Goal: Information Seeking & Learning: Learn about a topic

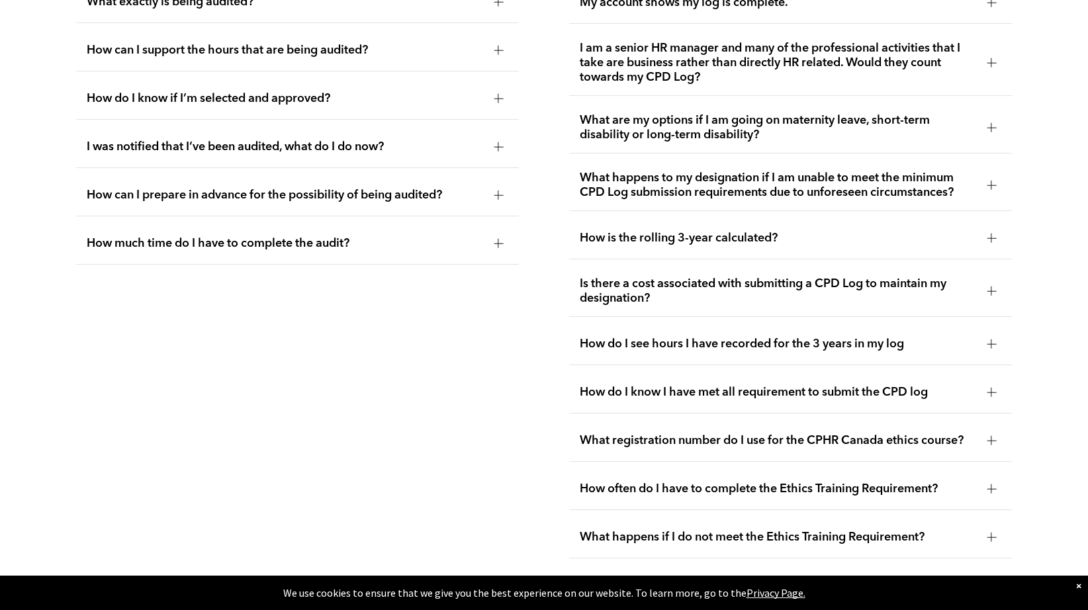
scroll to position [2691, 0]
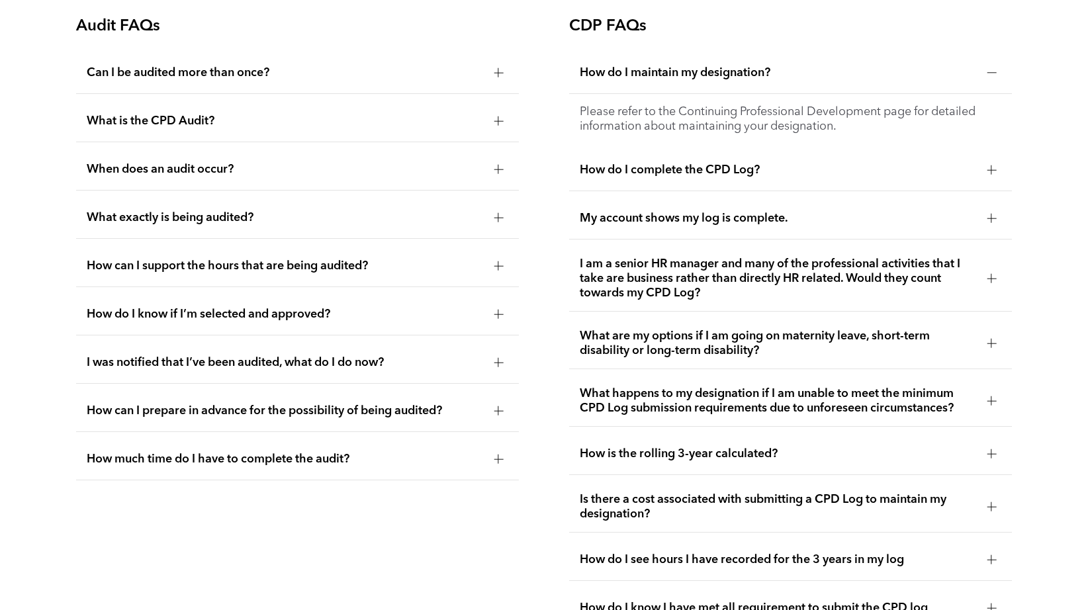
scroll to position [2426, 0]
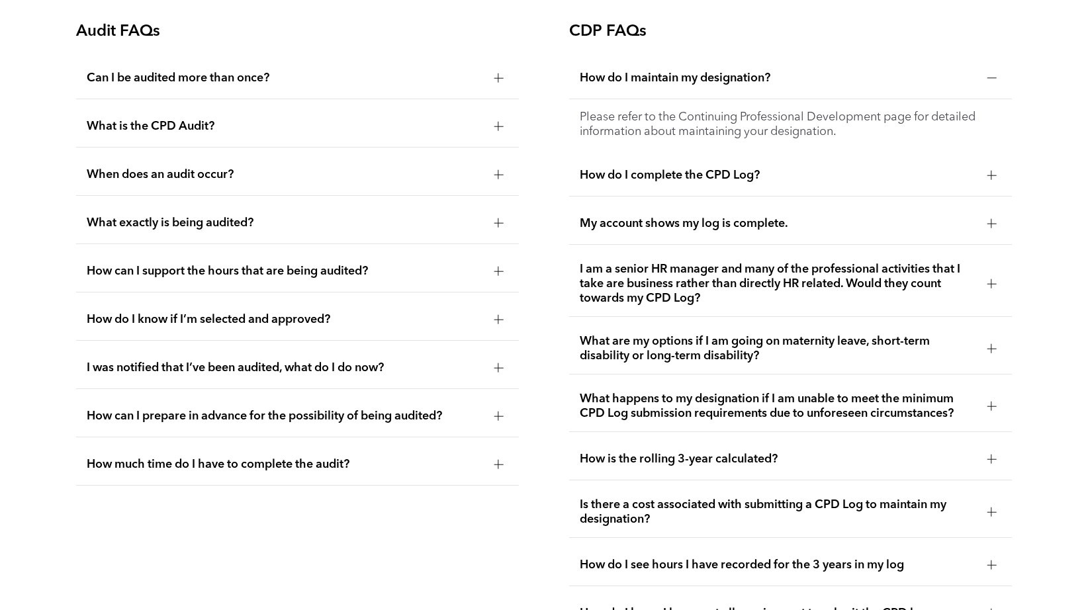
click at [496, 367] on div at bounding box center [498, 367] width 9 height 9
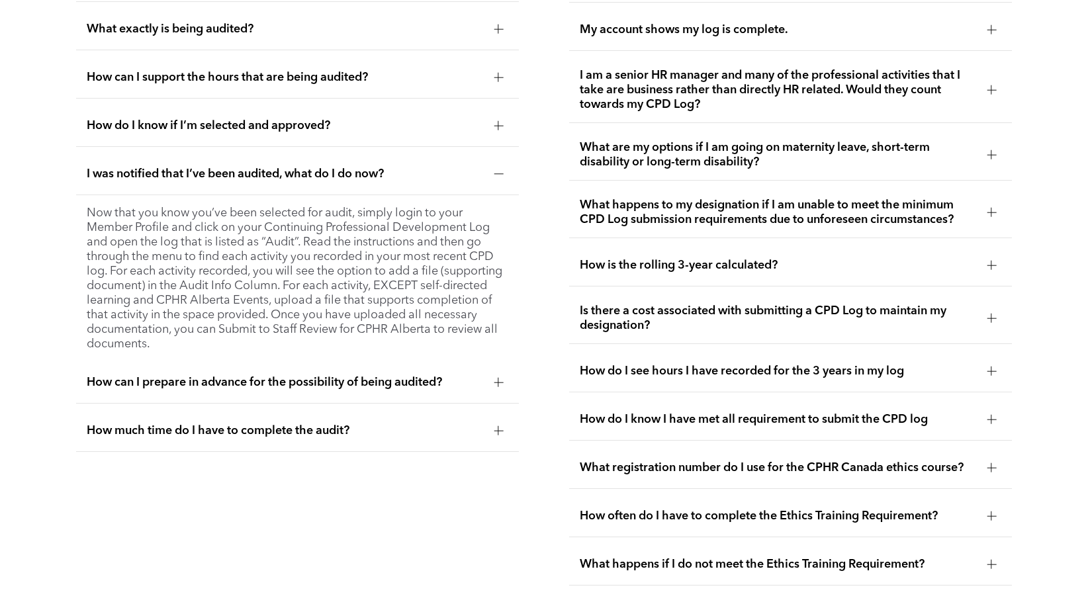
scroll to position [2624, 0]
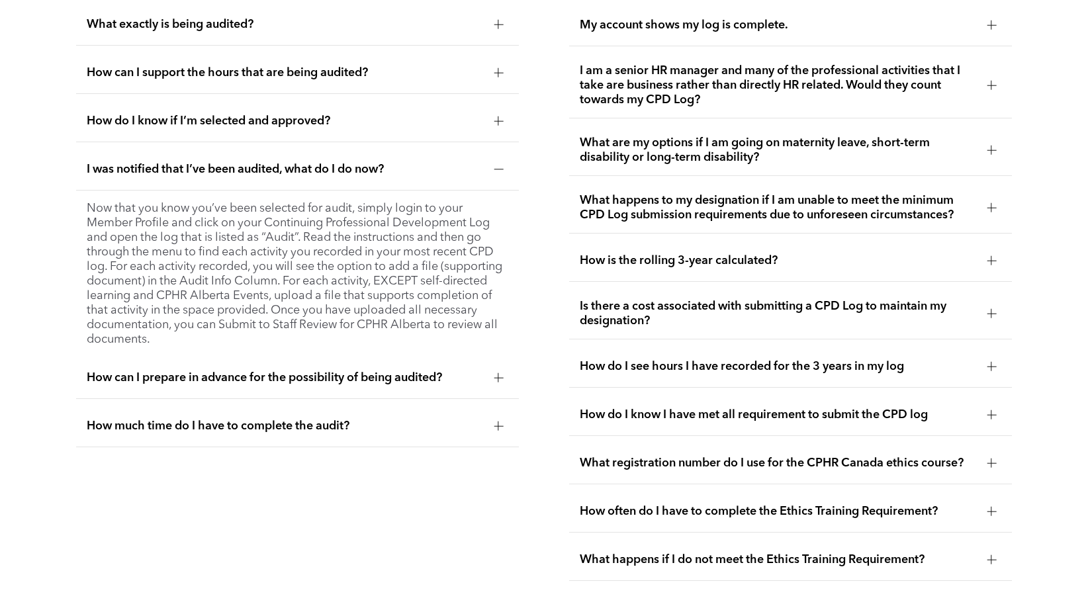
click at [511, 378] on div "How can I prepare in advance for the possibility of being audited?" at bounding box center [298, 379] width 444 height 42
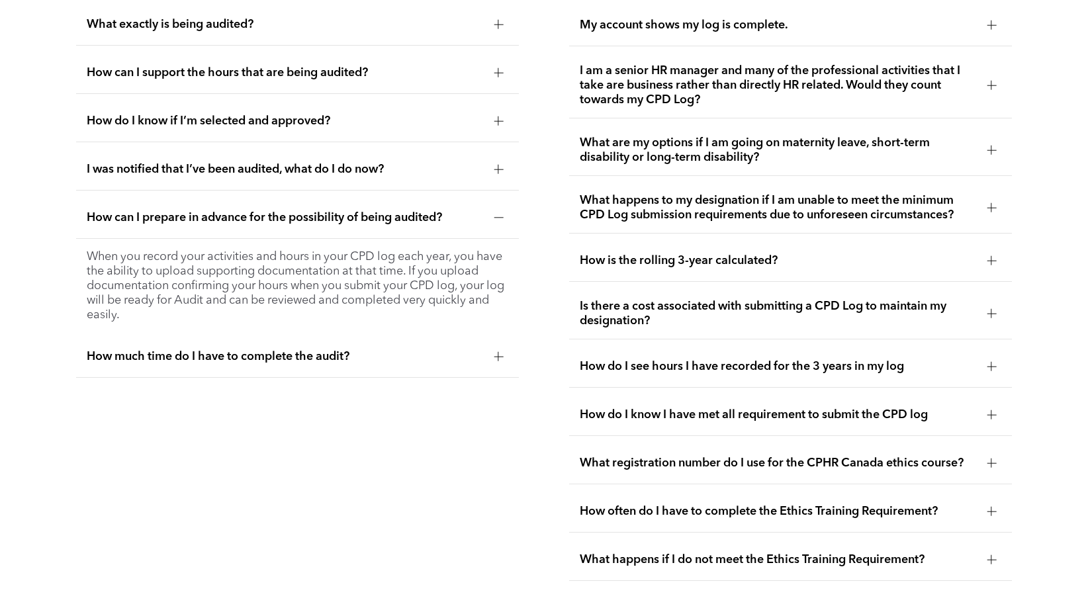
click at [499, 352] on div at bounding box center [498, 356] width 9 height 9
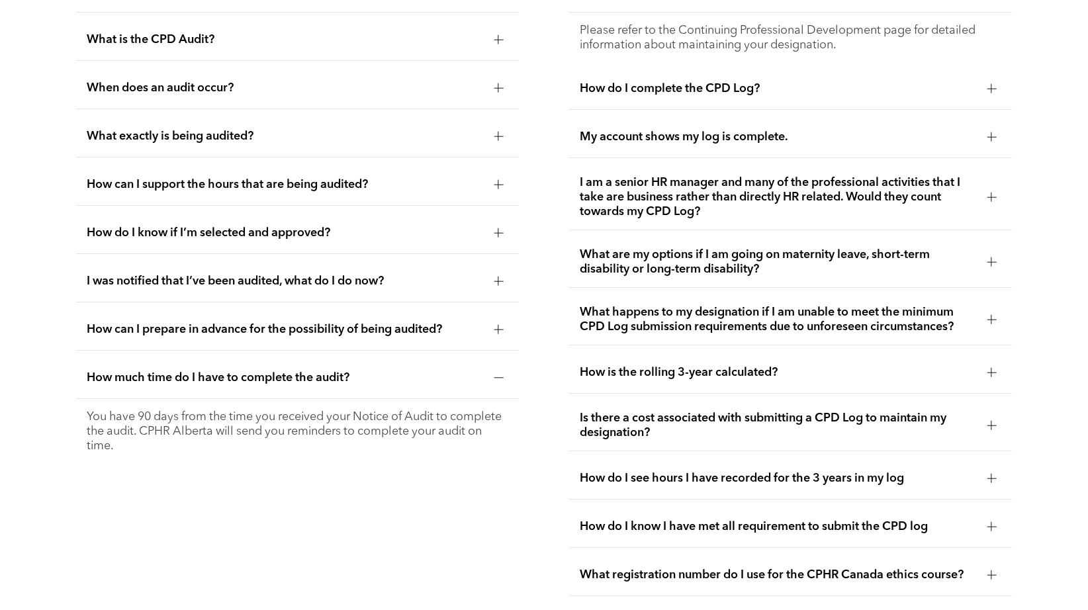
scroll to position [2492, 0]
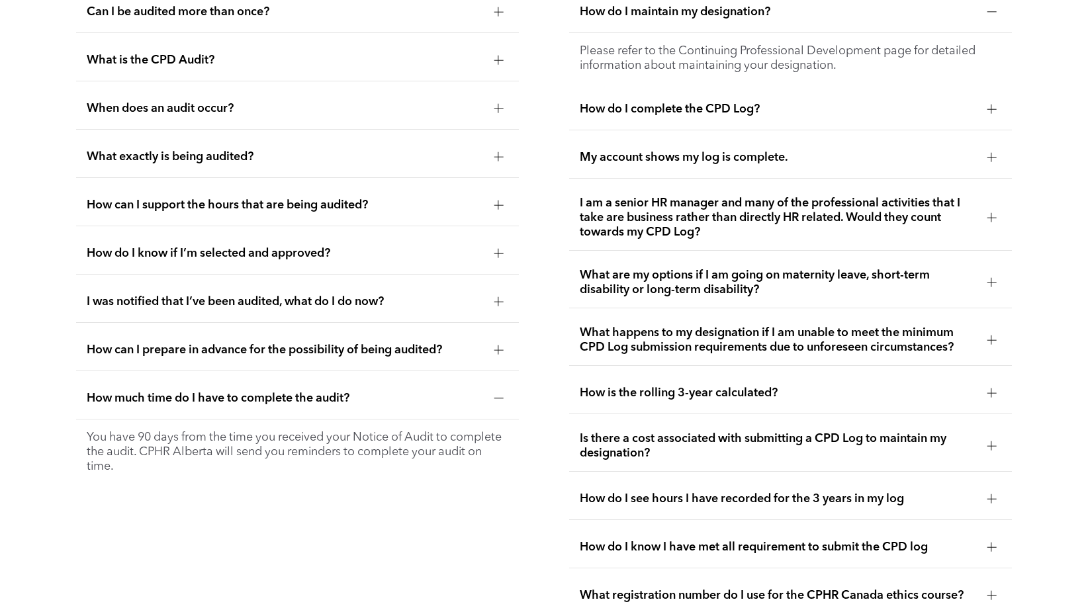
click at [503, 201] on div at bounding box center [498, 205] width 9 height 9
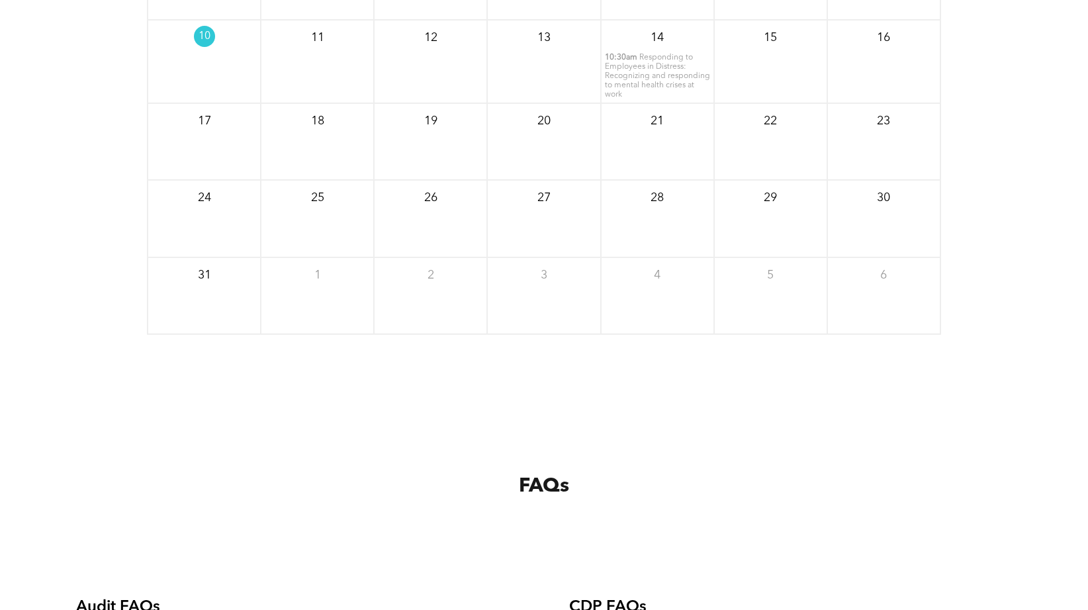
scroll to position [1631, 0]
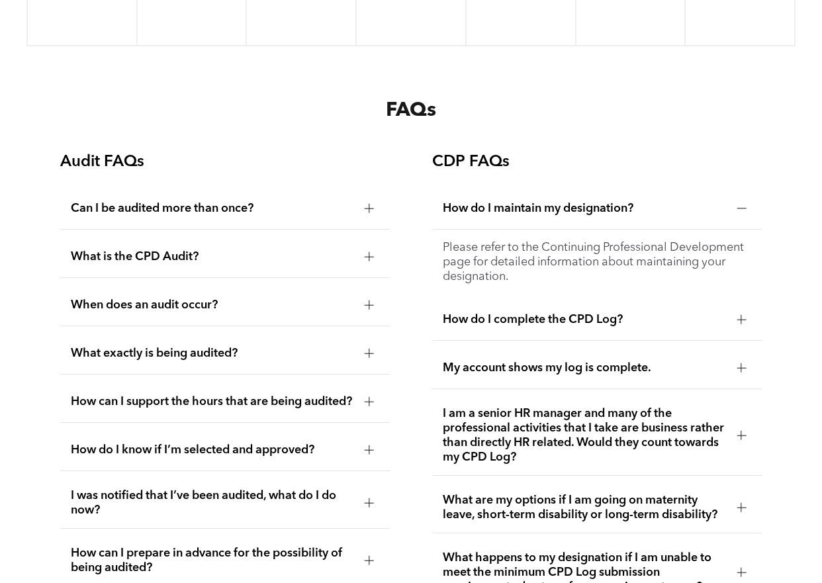
scroll to position [2001, 0]
click at [586, 207] on span "How do I maintain my designation?" at bounding box center [584, 209] width 283 height 15
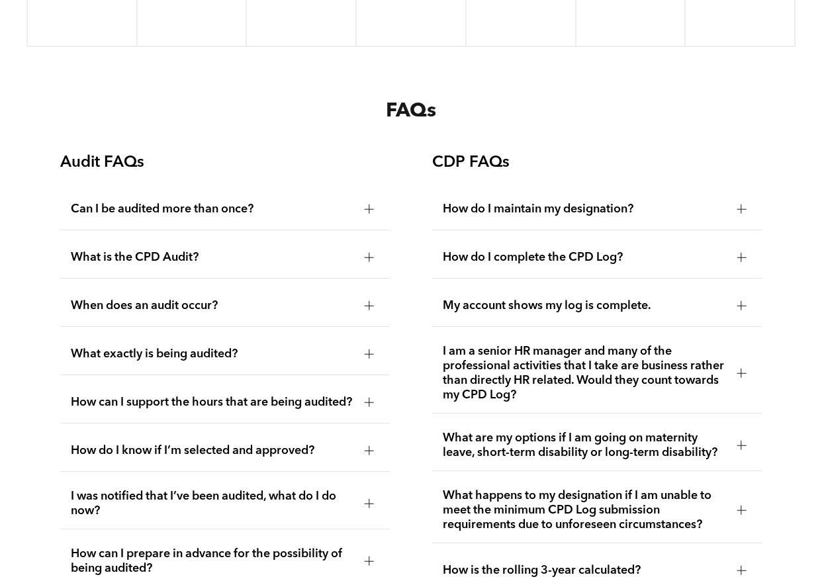
click at [586, 207] on span "How do I maintain my designation?" at bounding box center [584, 209] width 283 height 15
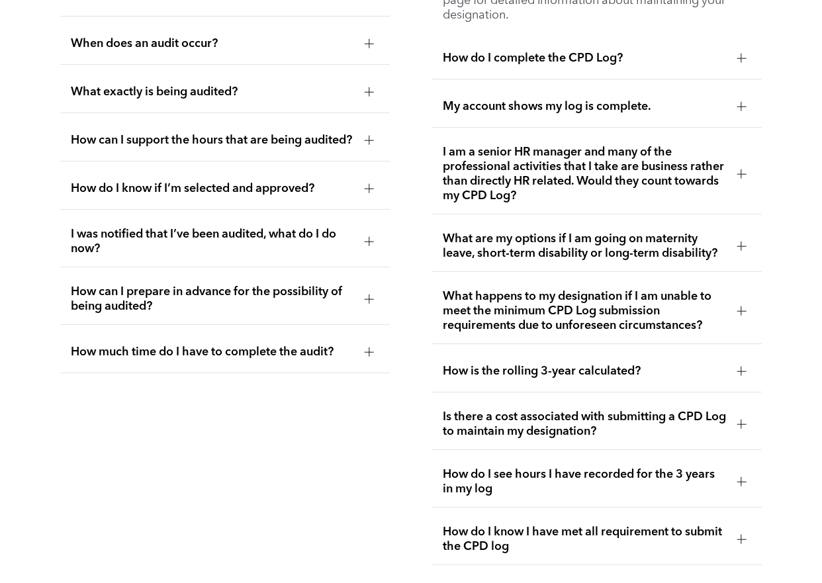
scroll to position [2266, 0]
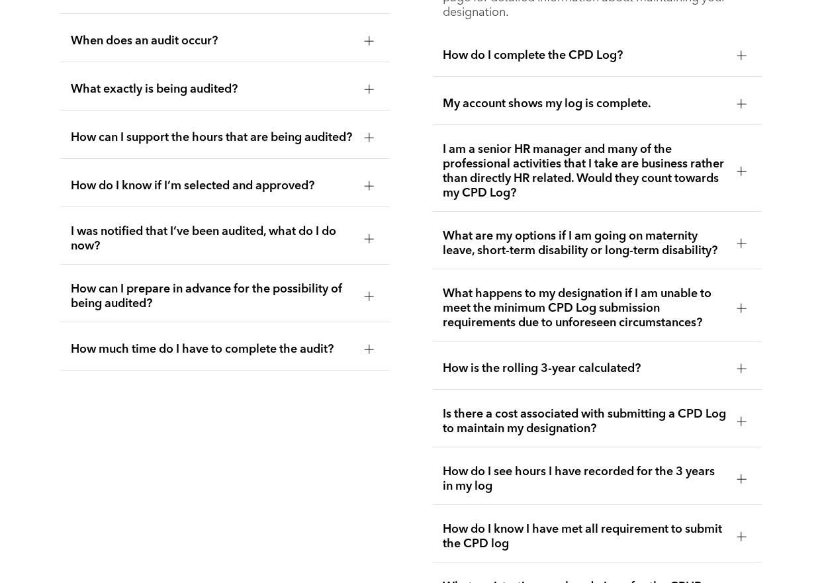
click at [563, 298] on span "What happens to my designation if I am unable to meet the minimum CPD Log submi…" at bounding box center [584, 309] width 283 height 44
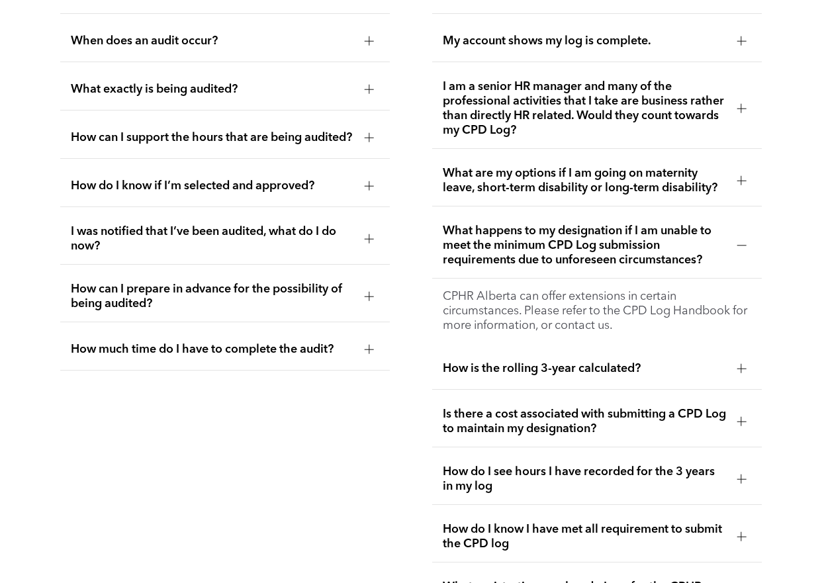
click at [561, 232] on span "What happens to my designation if I am unable to meet the minimum CPD Log submi…" at bounding box center [584, 246] width 283 height 44
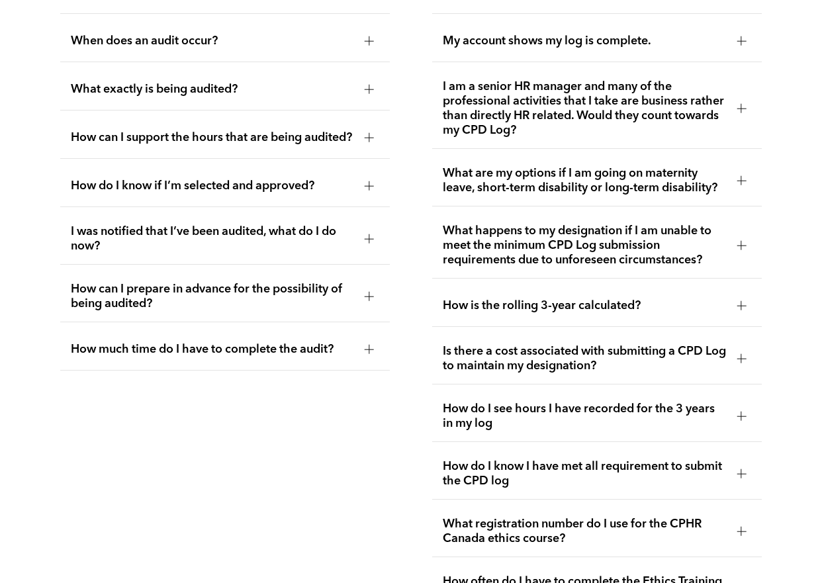
click at [553, 287] on div "How is the rolling 3-year calculated?" at bounding box center [597, 306] width 330 height 42
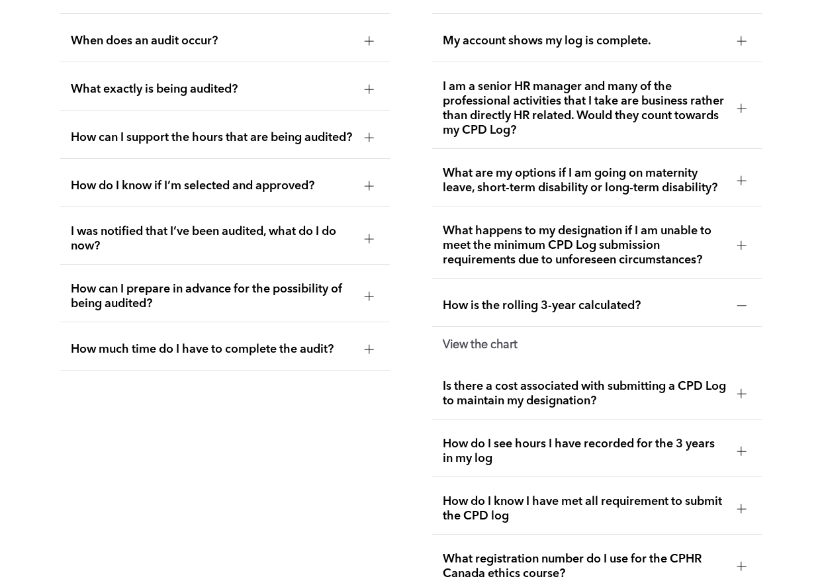
click at [551, 299] on span "How is the rolling 3-year calculated?" at bounding box center [584, 306] width 283 height 15
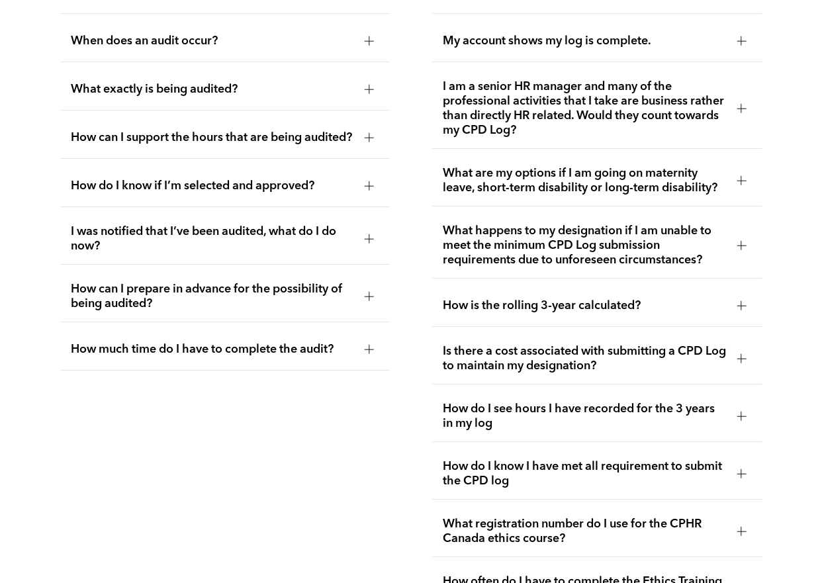
drag, startPoint x: 510, startPoint y: 289, endPoint x: 511, endPoint y: 297, distance: 8.0
click at [511, 289] on div "How is the rolling 3-year calculated?" at bounding box center [597, 306] width 330 height 42
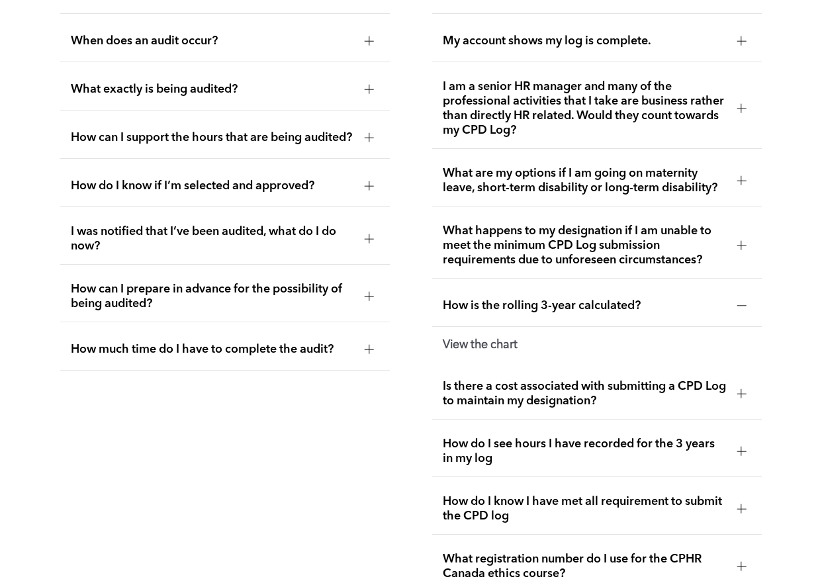
click at [481, 327] on div "View the chart" at bounding box center [597, 345] width 330 height 36
click at [485, 339] on strong "View the chart" at bounding box center [480, 345] width 75 height 12
click at [590, 385] on span "Is there a cost associated with submitting a CPD Log to maintain my designation?" at bounding box center [584, 393] width 283 height 29
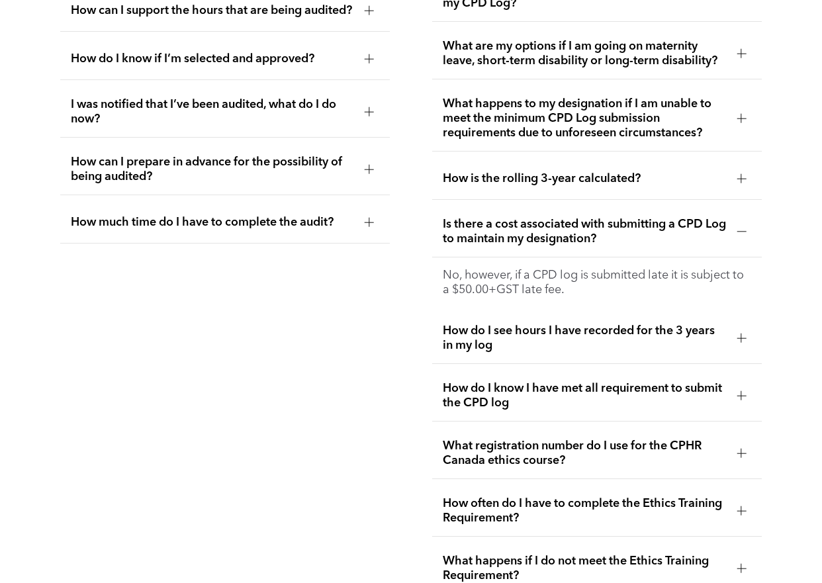
scroll to position [2398, 0]
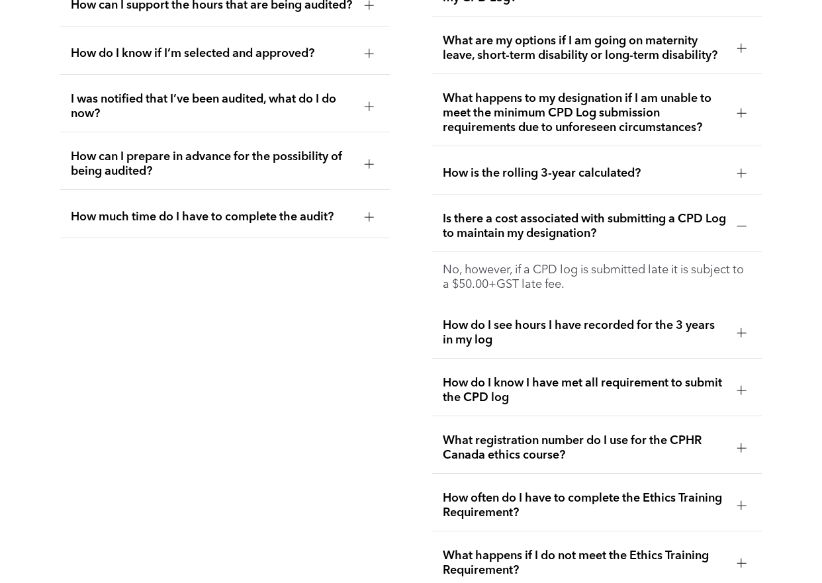
click at [555, 376] on span "How do I know I have met all requirement to submit the CPD log" at bounding box center [584, 390] width 283 height 29
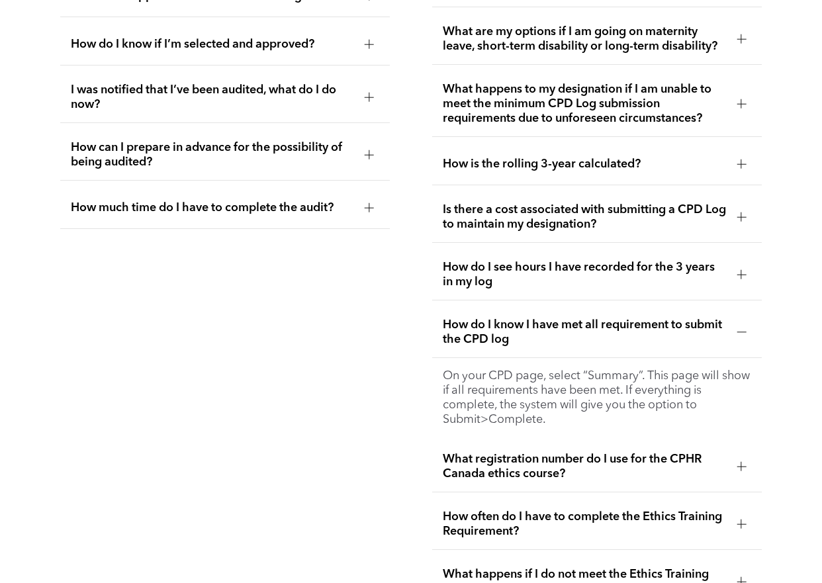
scroll to position [2464, 0]
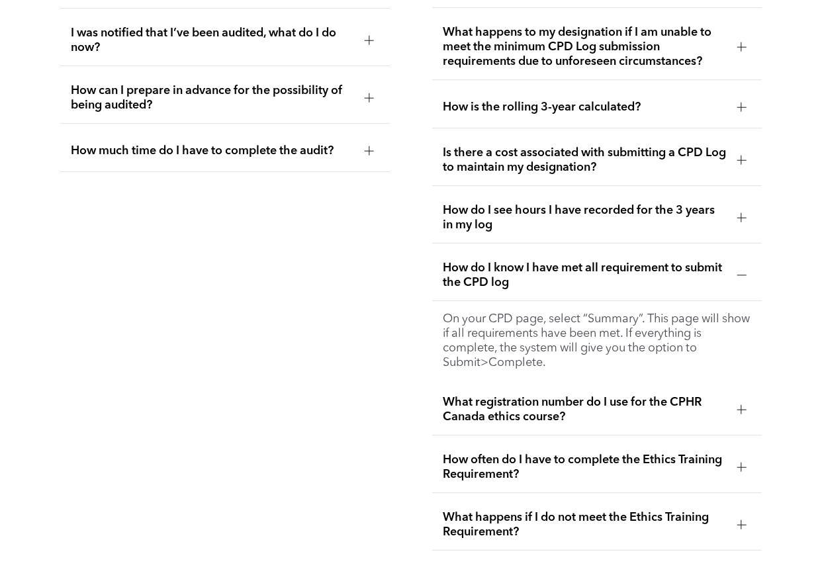
click at [544, 396] on span "What registration number do I use for the CPHR Canada ethics course?" at bounding box center [584, 409] width 283 height 29
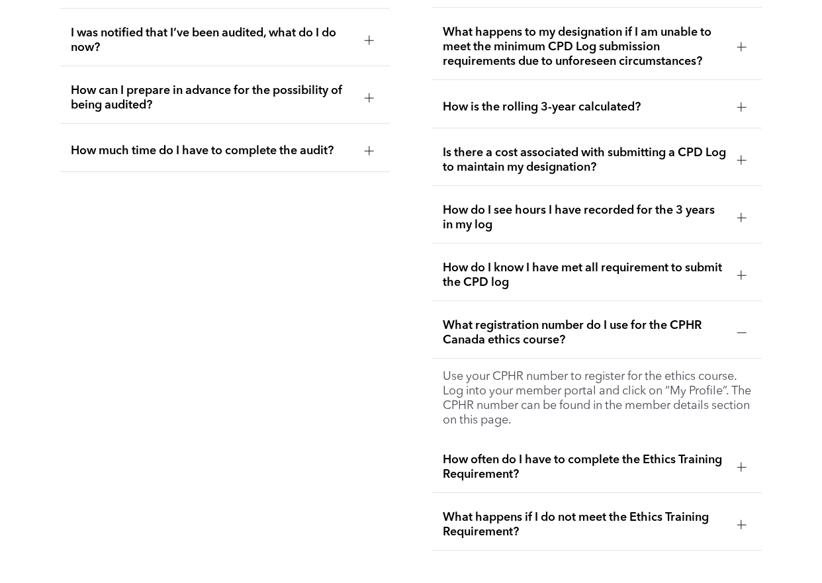
click at [581, 510] on span "What happens if I do not meet the Ethics Training Requirement?" at bounding box center [584, 524] width 283 height 29
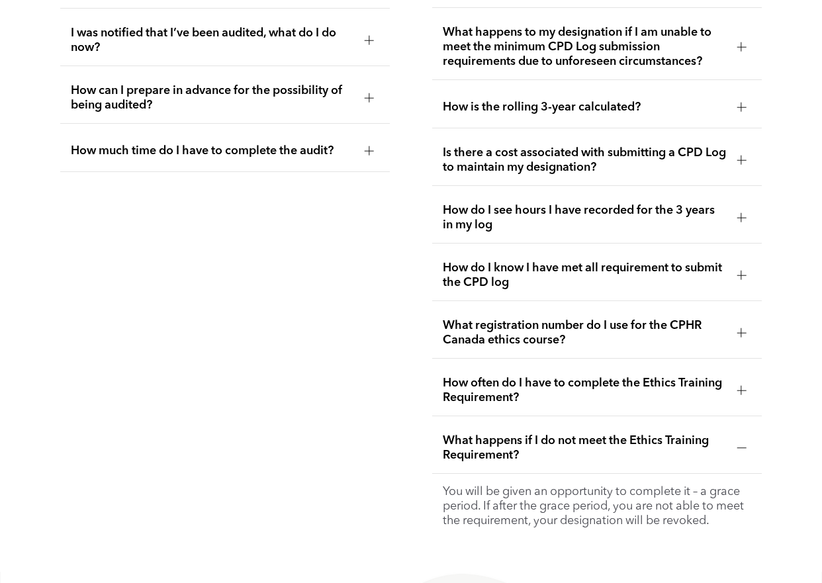
click at [595, 434] on span "What happens if I do not meet the Ethics Training Requirement?" at bounding box center [584, 448] width 283 height 29
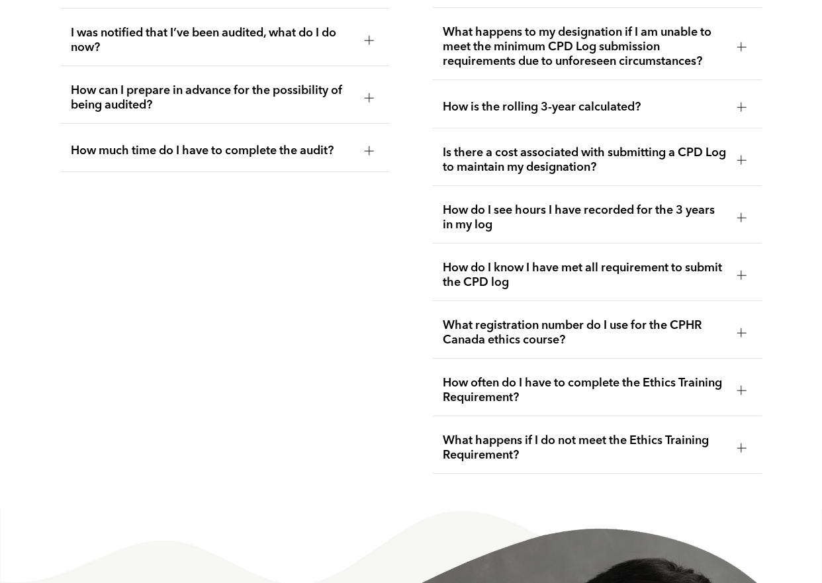
click at [556, 423] on div "What happens if I do not meet the Ethics Training Requirement?" at bounding box center [597, 448] width 330 height 51
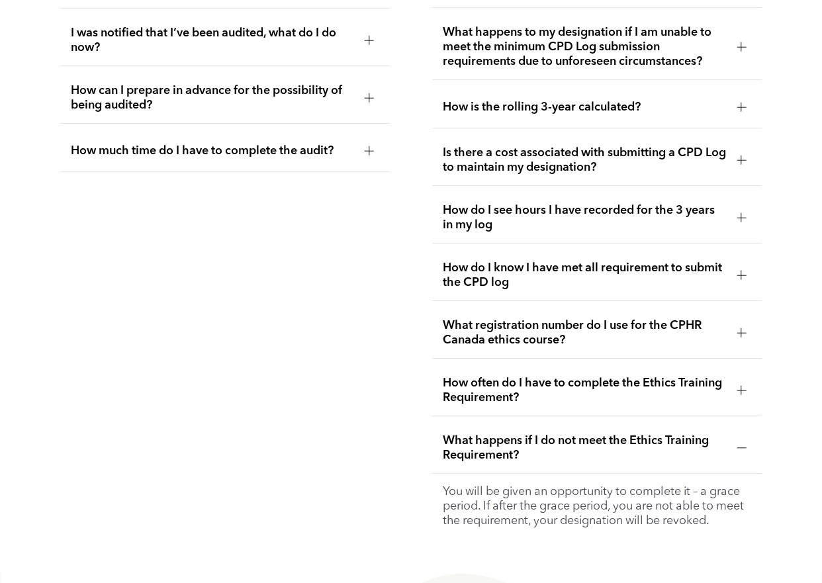
click at [559, 434] on span "What happens if I do not meet the Ethics Training Requirement?" at bounding box center [584, 448] width 283 height 29
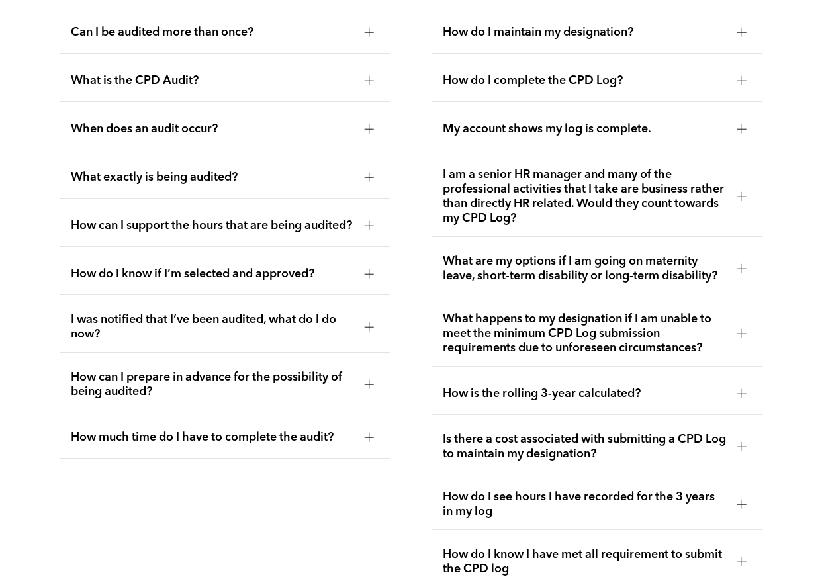
scroll to position [2157, 0]
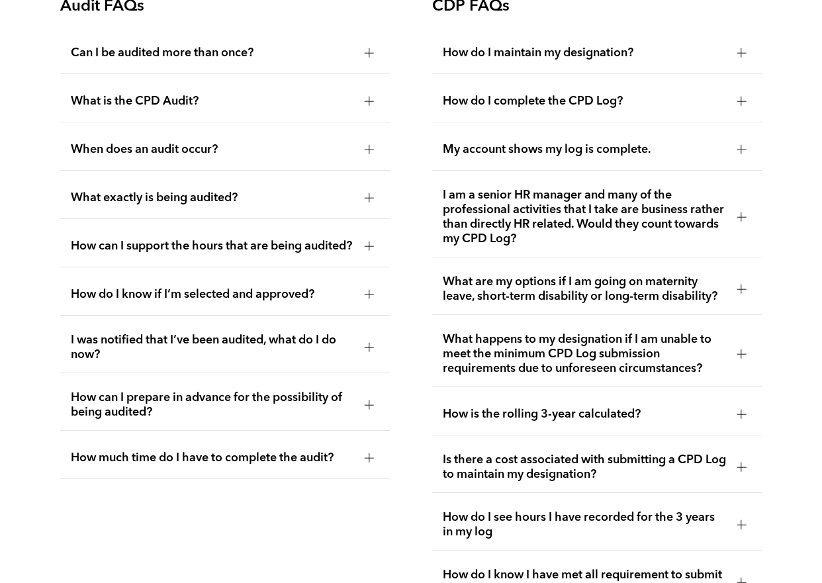
click at [152, 460] on span "How much time do I have to complete the audit?" at bounding box center [212, 458] width 283 height 15
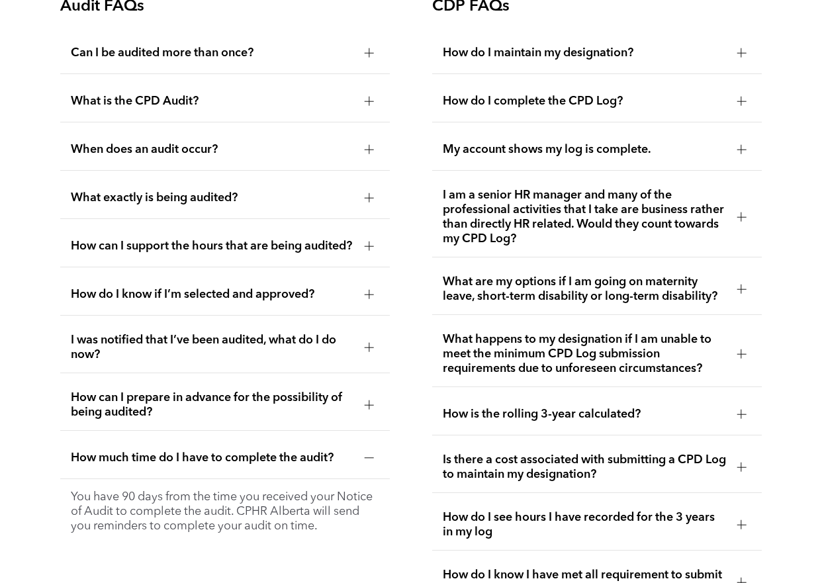
click at [149, 401] on span "How can I prepare in advance for the possibility of being audited?" at bounding box center [212, 405] width 283 height 29
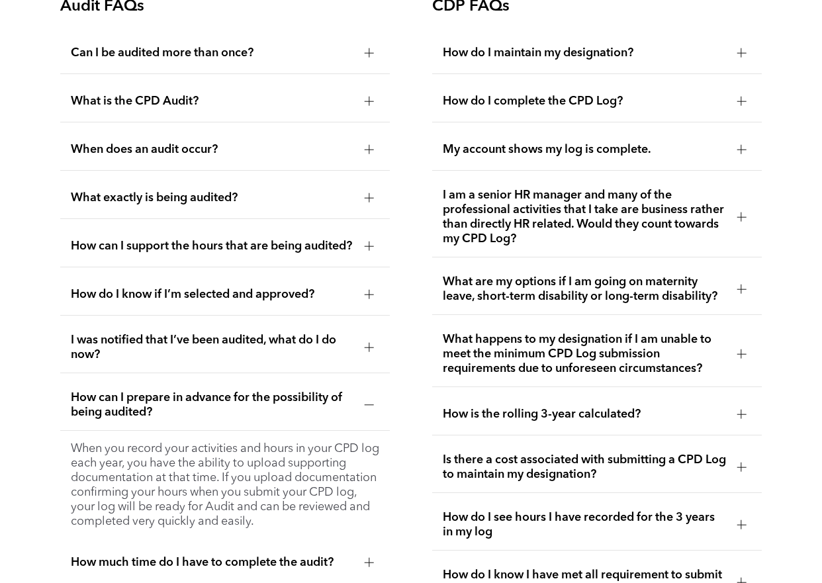
click at [146, 345] on span "I was notified that I’ve been audited, what do I do now?" at bounding box center [212, 347] width 283 height 29
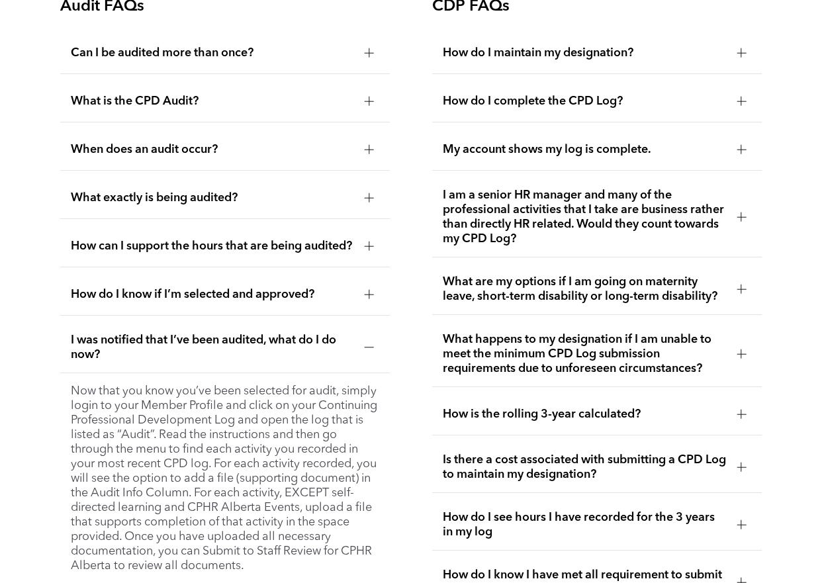
click at [144, 300] on span "How do I know if I’m selected and approved?" at bounding box center [212, 294] width 283 height 15
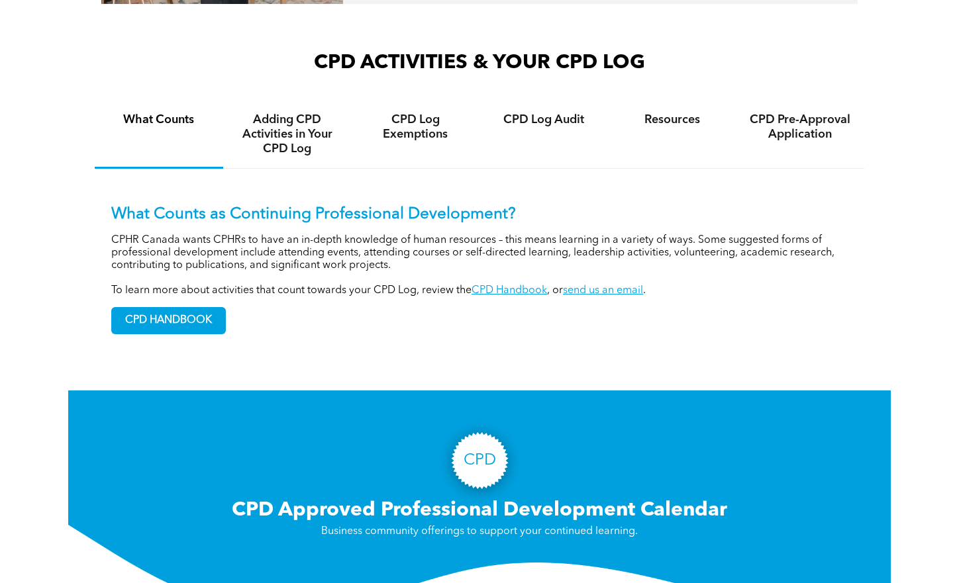
scroll to position [794, 0]
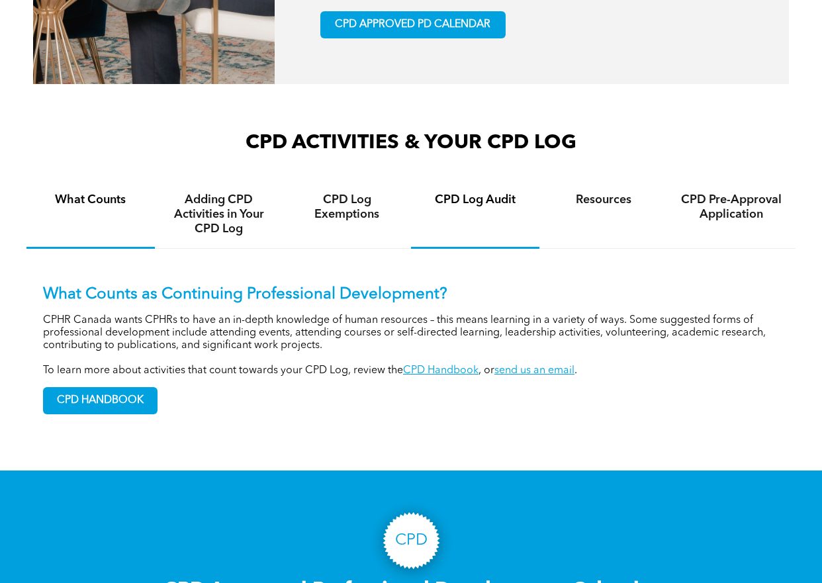
click at [491, 202] on h4 "CPD Log Audit" at bounding box center [475, 200] width 105 height 15
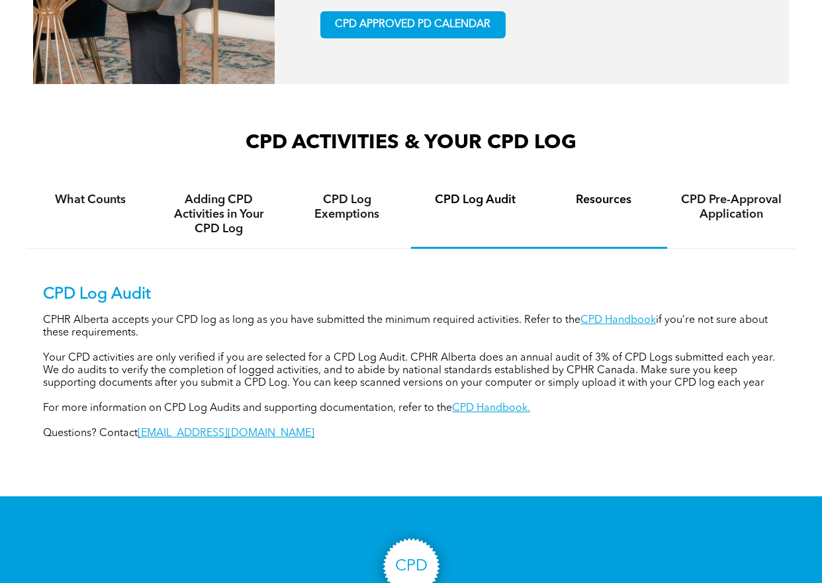
click at [599, 209] on div "Resources" at bounding box center [604, 215] width 128 height 68
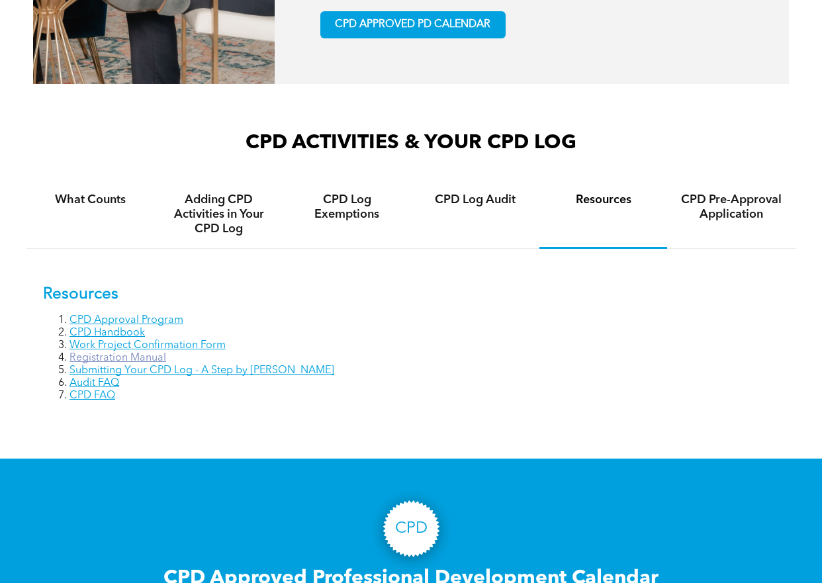
click at [140, 357] on link "Registration Manual" at bounding box center [118, 358] width 97 height 11
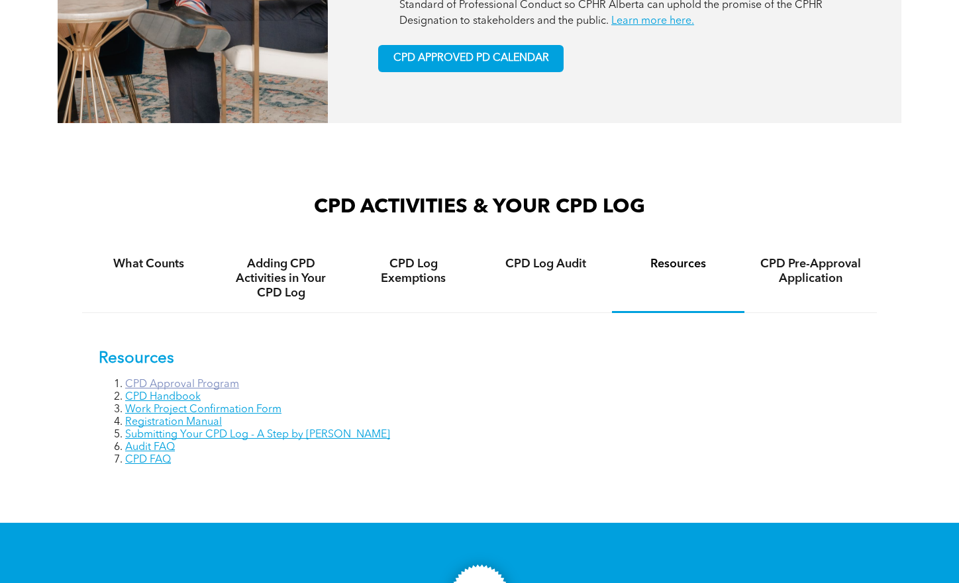
click at [162, 384] on link "CPD Approval Program" at bounding box center [182, 384] width 114 height 11
click at [196, 383] on link "CPD Approval Program" at bounding box center [182, 384] width 114 height 11
click at [200, 397] on link "CPD Handbook" at bounding box center [162, 397] width 75 height 11
click at [200, 398] on link "CPD Handbook" at bounding box center [162, 397] width 75 height 11
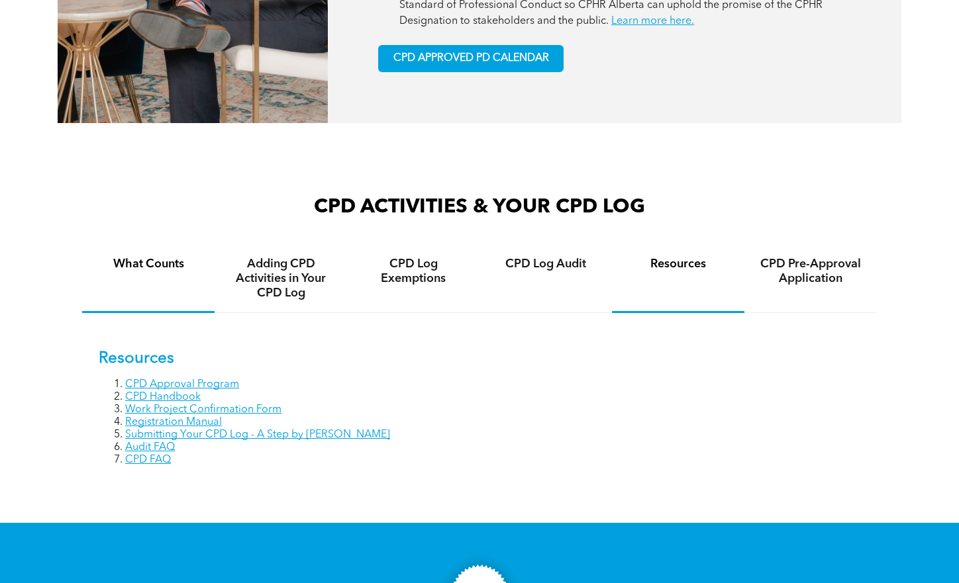
click at [145, 265] on h4 "What Counts" at bounding box center [148, 264] width 109 height 15
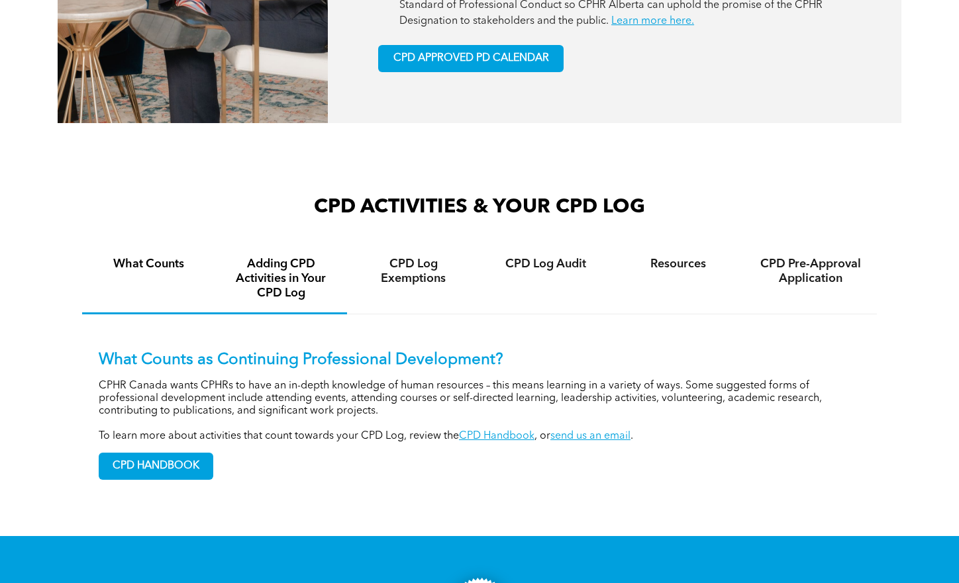
click at [246, 275] on h4 "Adding CPD Activities in Your CPD Log" at bounding box center [280, 279] width 109 height 44
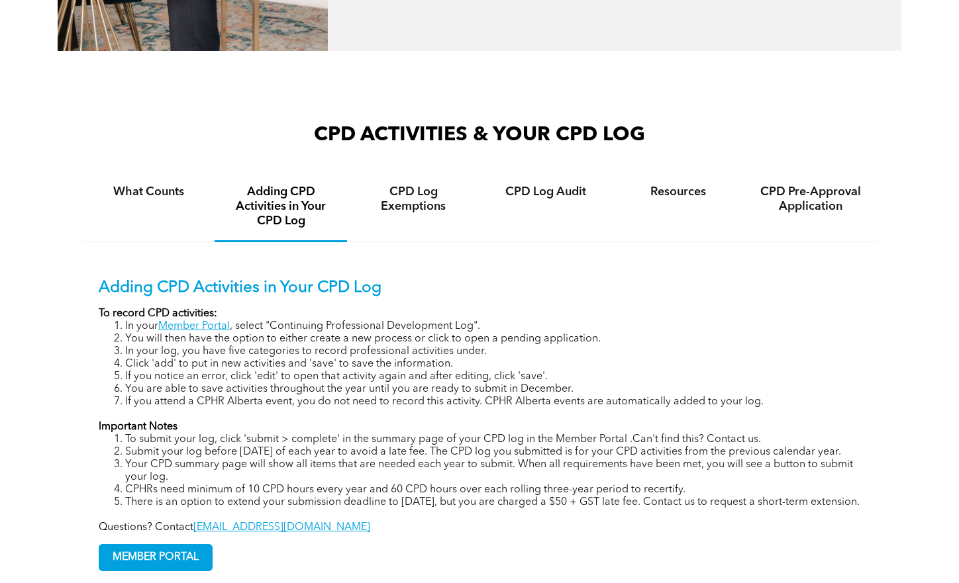
scroll to position [861, 0]
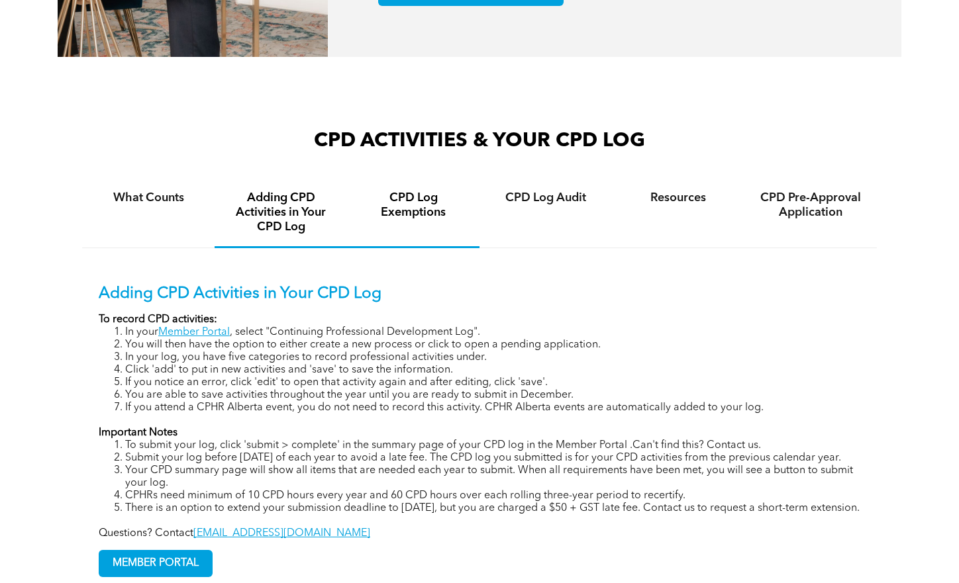
click at [393, 199] on h4 "CPD Log Exemptions" at bounding box center [413, 205] width 109 height 29
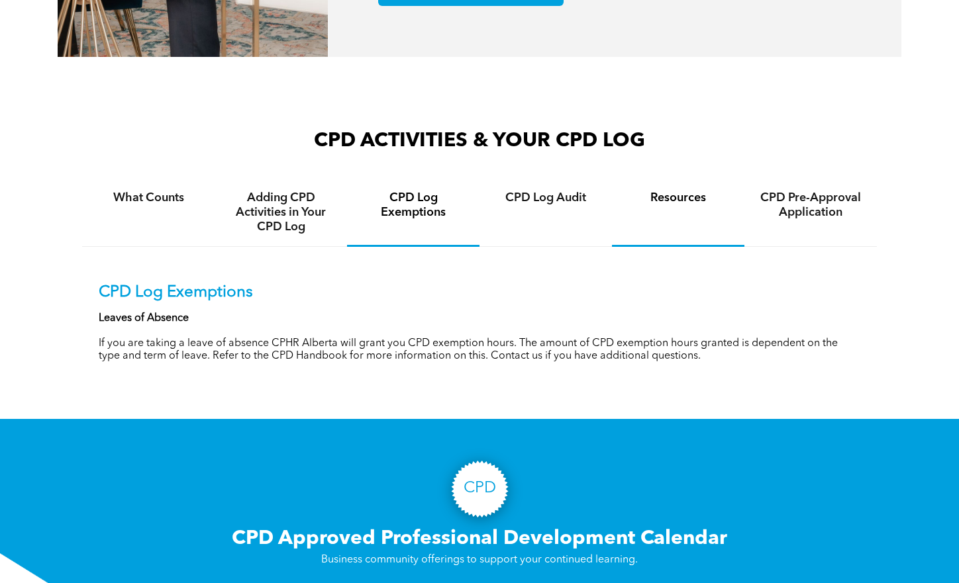
click at [669, 189] on div "Resources" at bounding box center [678, 213] width 132 height 68
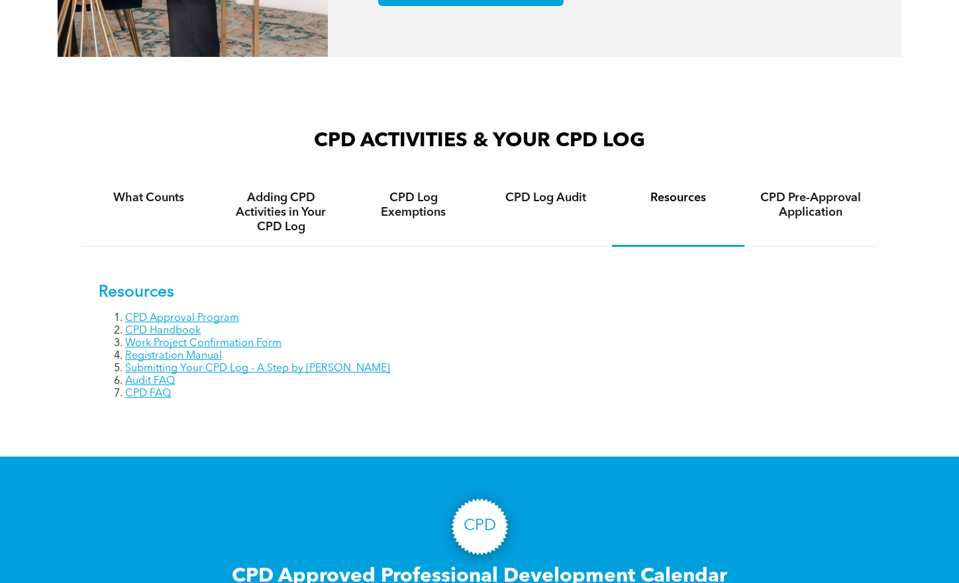
click at [668, 201] on h4 "Resources" at bounding box center [678, 198] width 109 height 15
click at [169, 330] on link "CPD Handbook" at bounding box center [162, 331] width 75 height 11
click at [195, 319] on link "CPD Approval Program" at bounding box center [182, 318] width 114 height 11
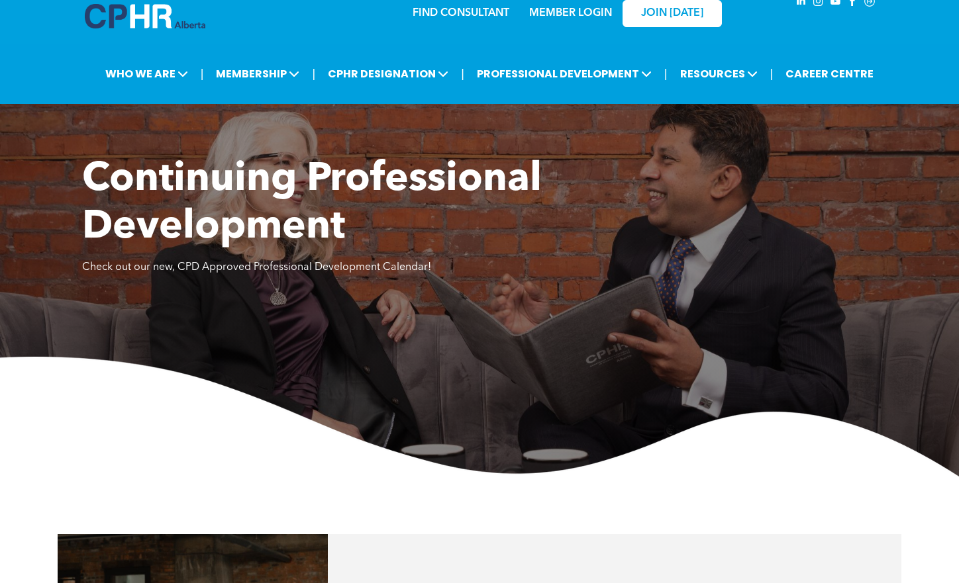
scroll to position [0, 0]
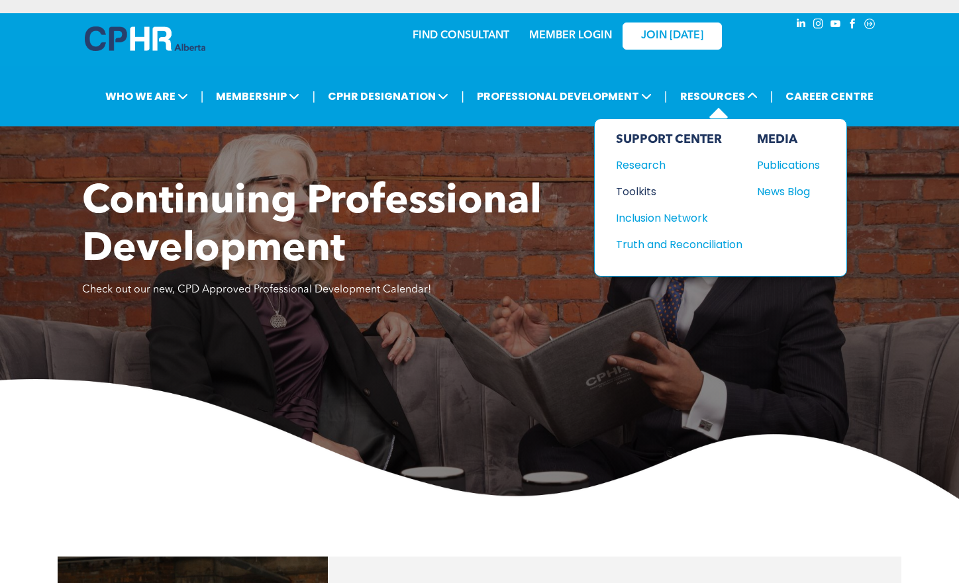
click at [644, 187] on div "Toolkits" at bounding box center [673, 191] width 114 height 17
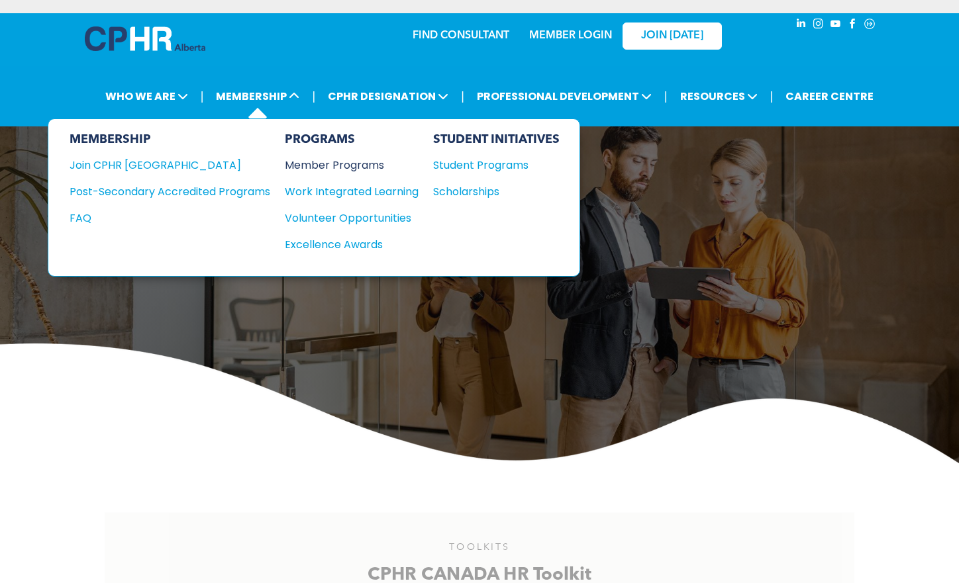
click at [340, 164] on div "Member Programs" at bounding box center [345, 165] width 120 height 17
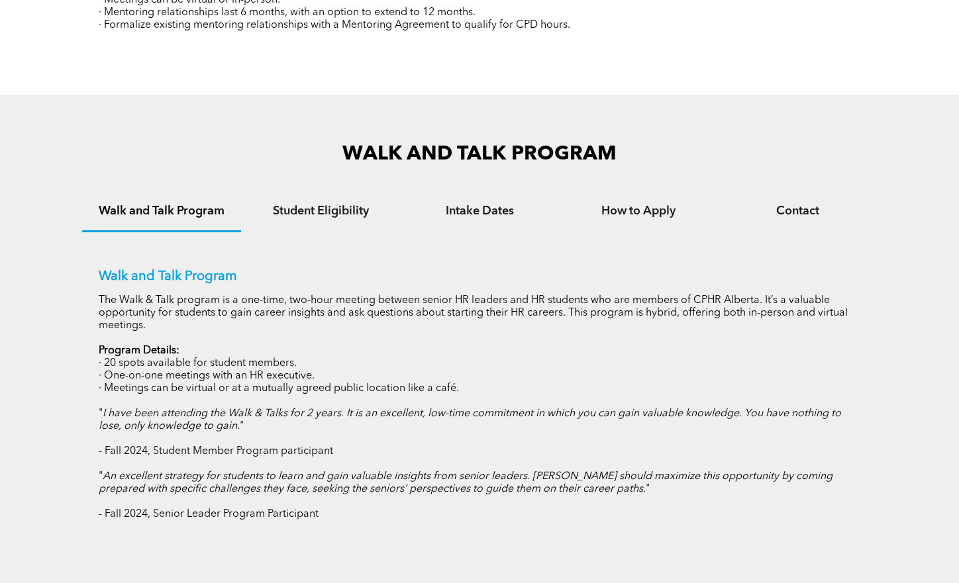
scroll to position [731, 0]
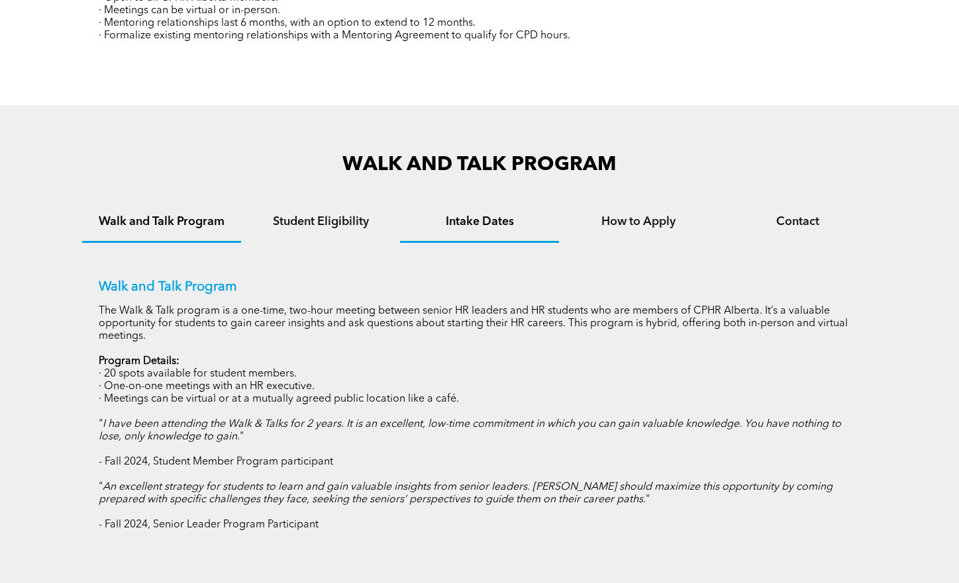
click at [465, 223] on h4 "Intake Dates" at bounding box center [479, 222] width 135 height 15
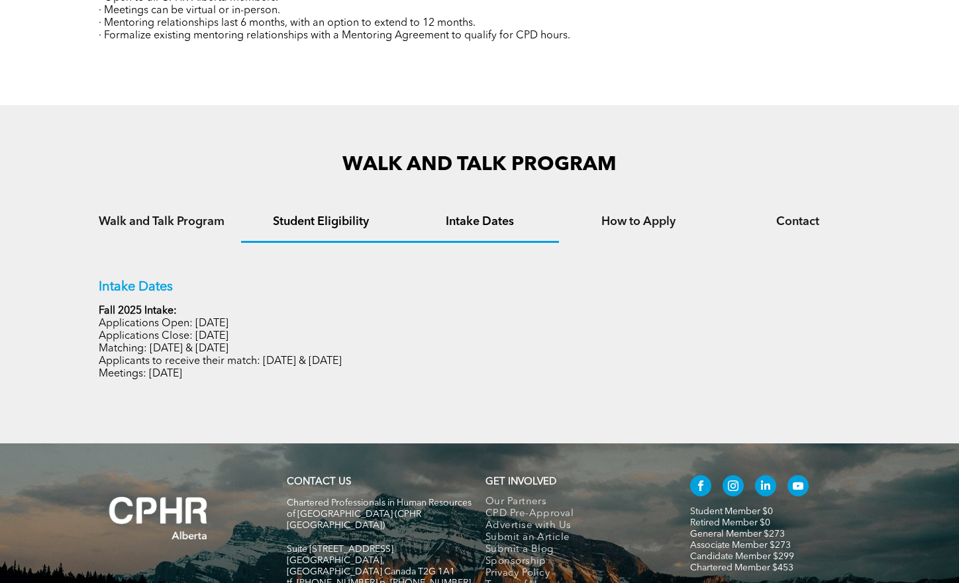
click at [365, 224] on h4 "Student Eligibility" at bounding box center [320, 222] width 135 height 15
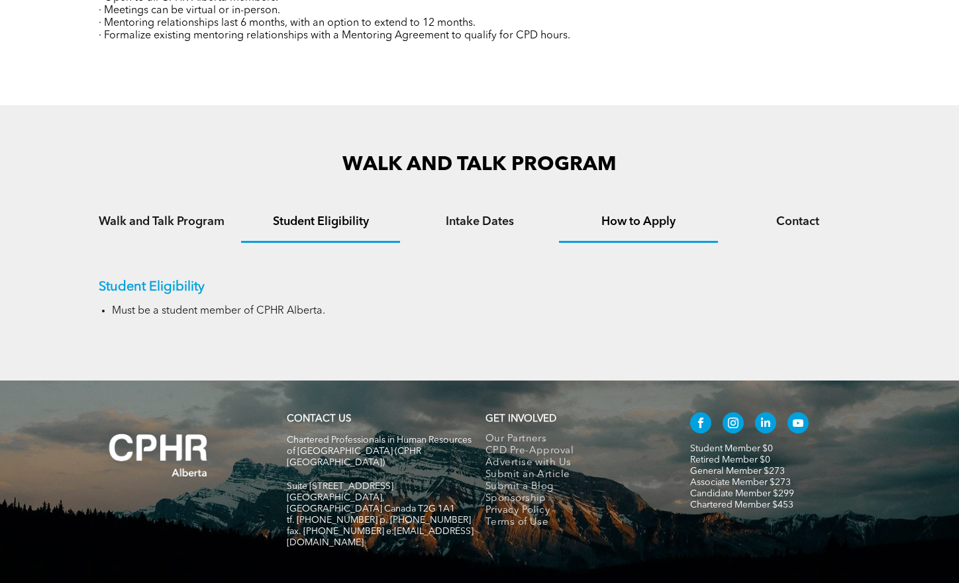
click at [654, 225] on h4 "How to Apply" at bounding box center [638, 222] width 135 height 15
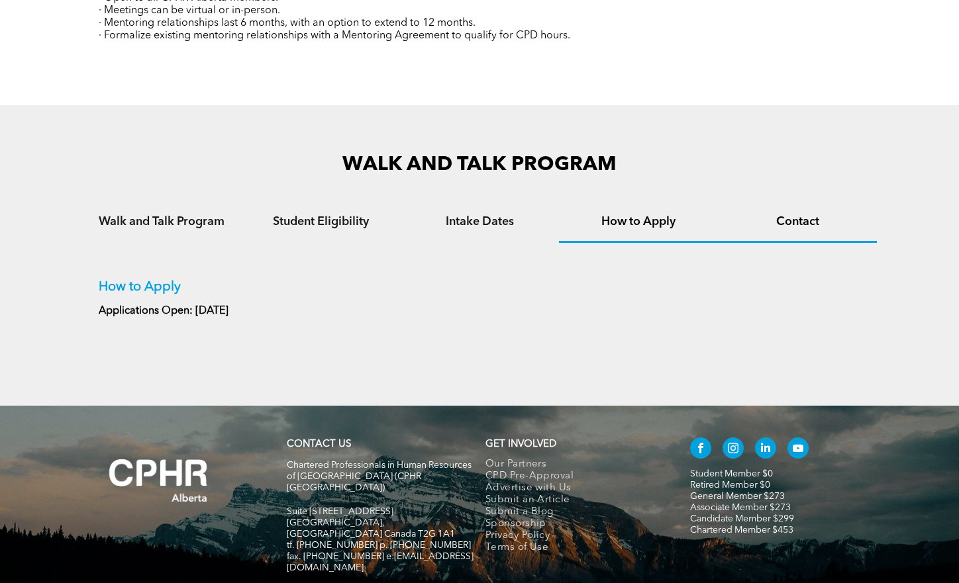
click at [798, 222] on h4 "Contact" at bounding box center [797, 222] width 135 height 15
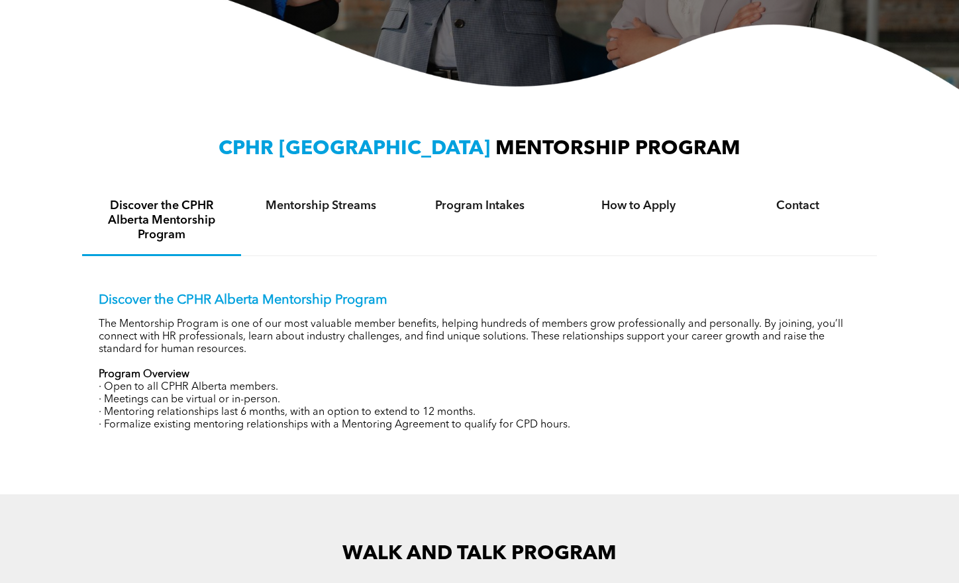
scroll to position [334, 0]
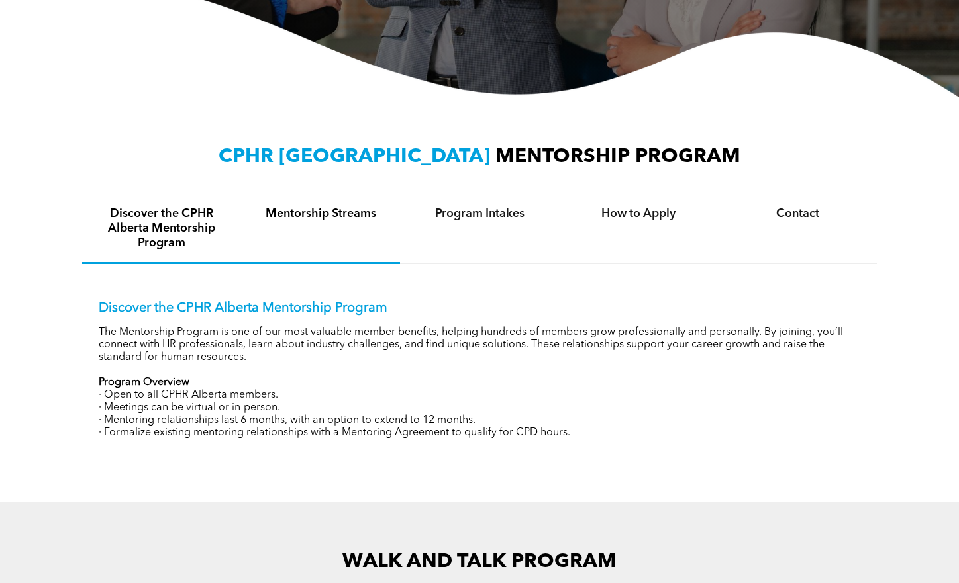
click at [350, 212] on h4 "Mentorship Streams" at bounding box center [320, 214] width 135 height 15
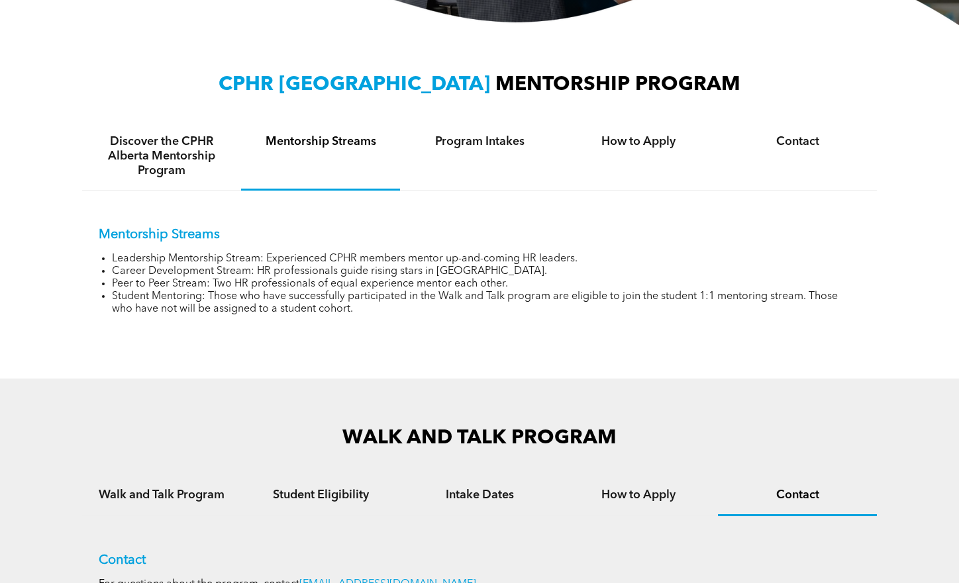
scroll to position [466, 0]
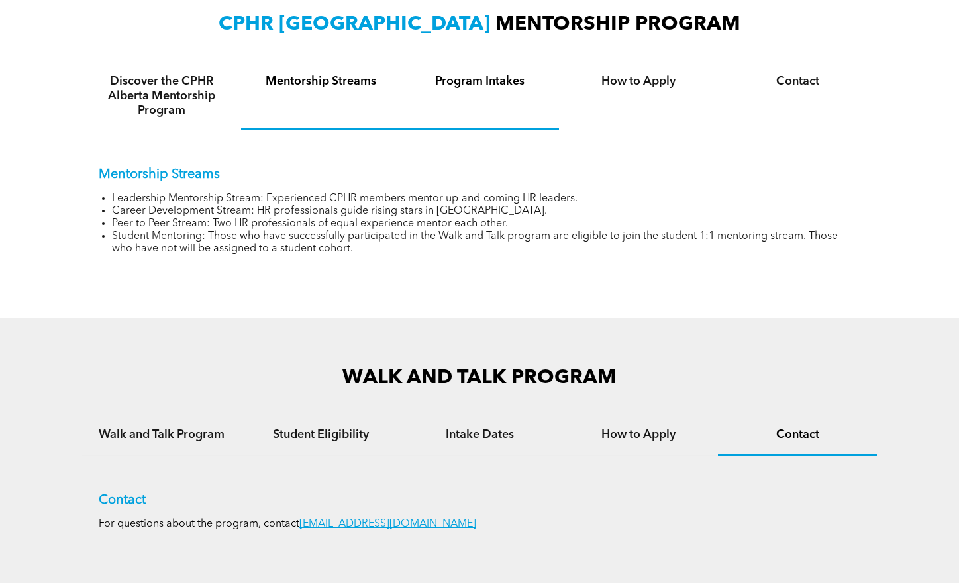
click at [490, 79] on h4 "Program Intakes" at bounding box center [479, 81] width 135 height 15
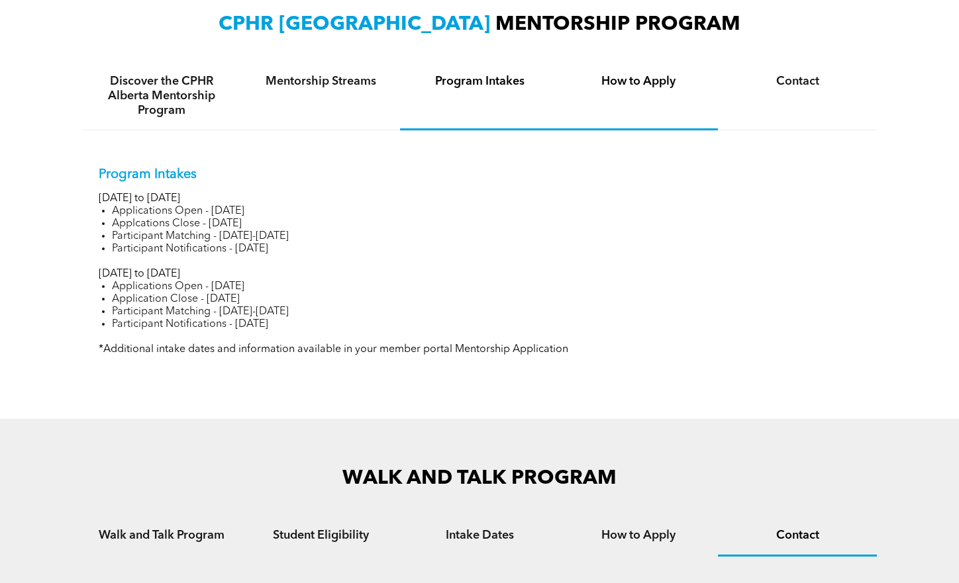
click at [640, 81] on h4 "How to Apply" at bounding box center [638, 81] width 135 height 15
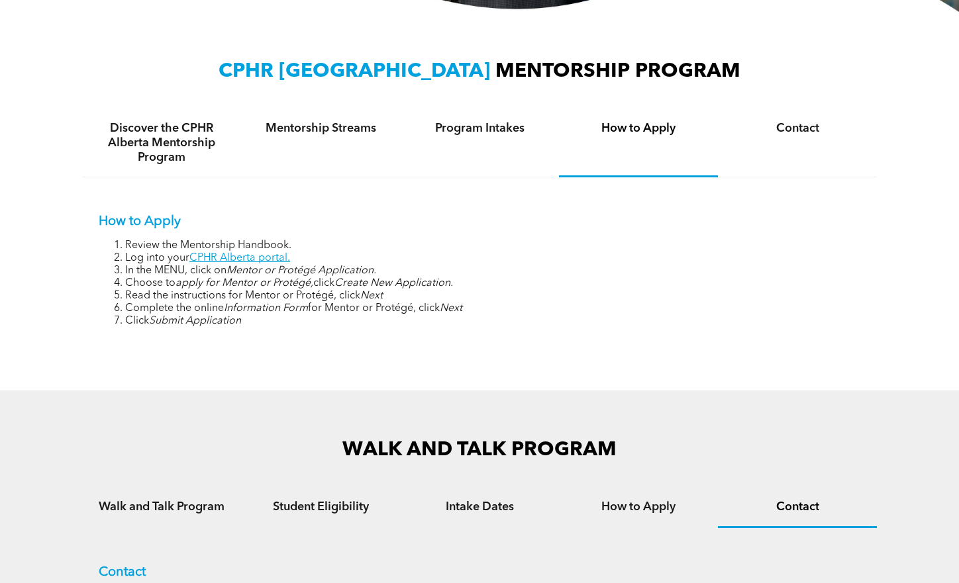
scroll to position [400, 0]
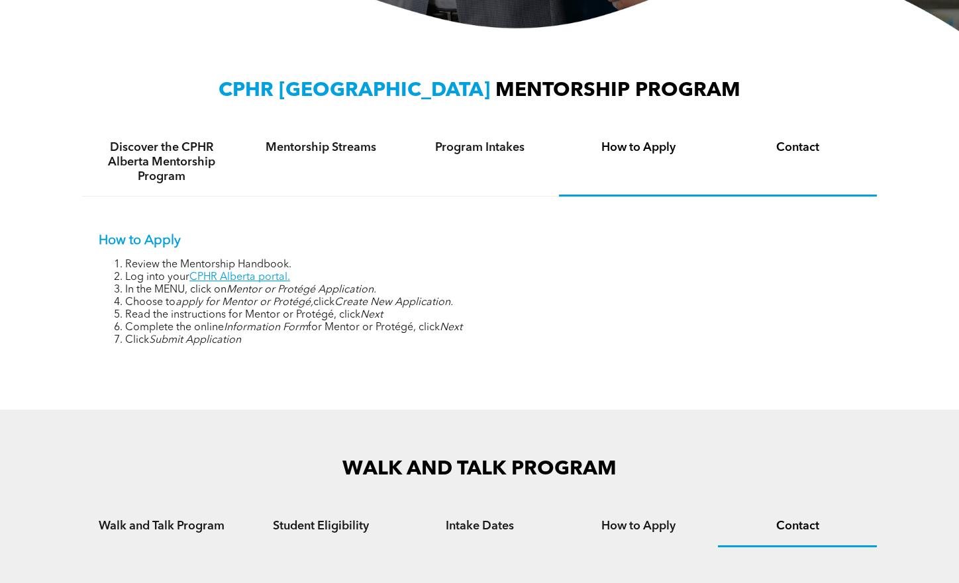
click at [792, 150] on h4 "Contact" at bounding box center [797, 147] width 135 height 15
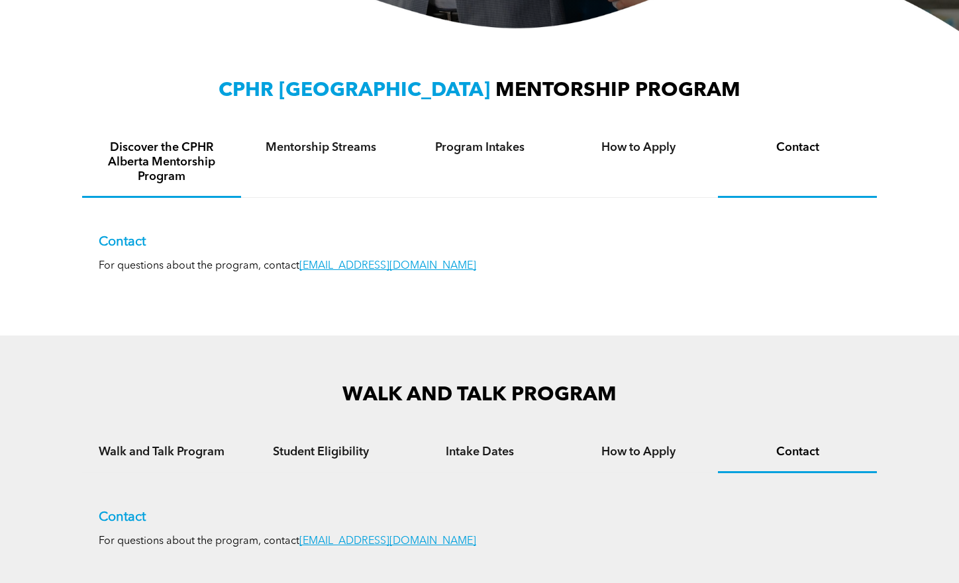
click at [142, 156] on h4 "Discover the CPHR Alberta Mentorship Program" at bounding box center [161, 162] width 135 height 44
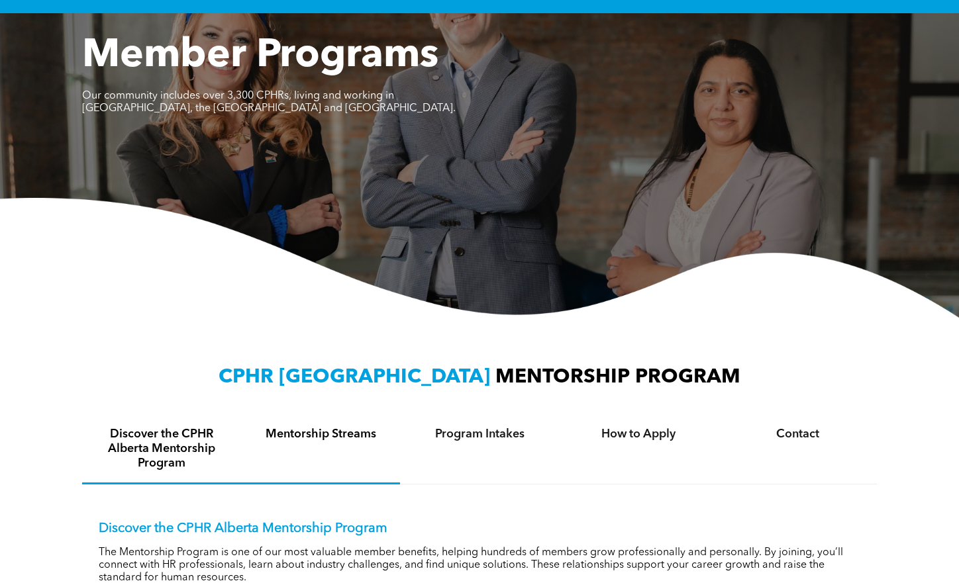
scroll to position [69, 0]
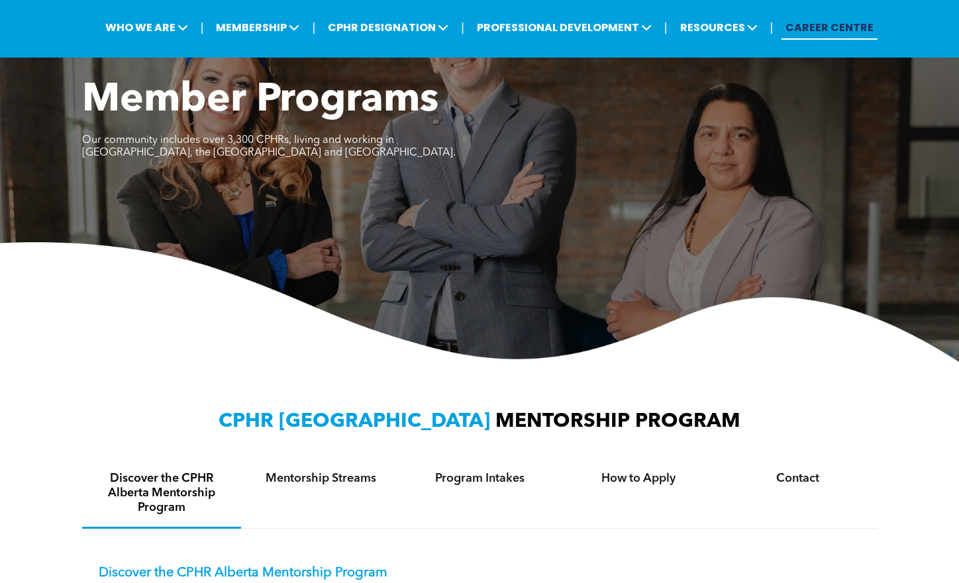
click at [836, 27] on link "CAREER CENTRE" at bounding box center [829, 27] width 96 height 24
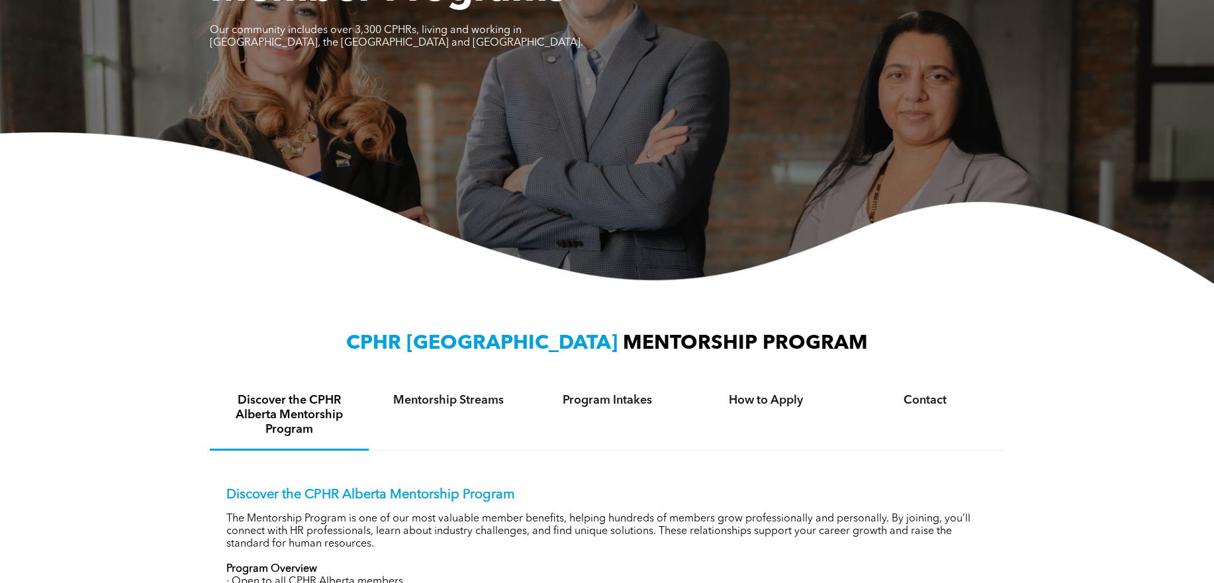
scroll to position [397, 0]
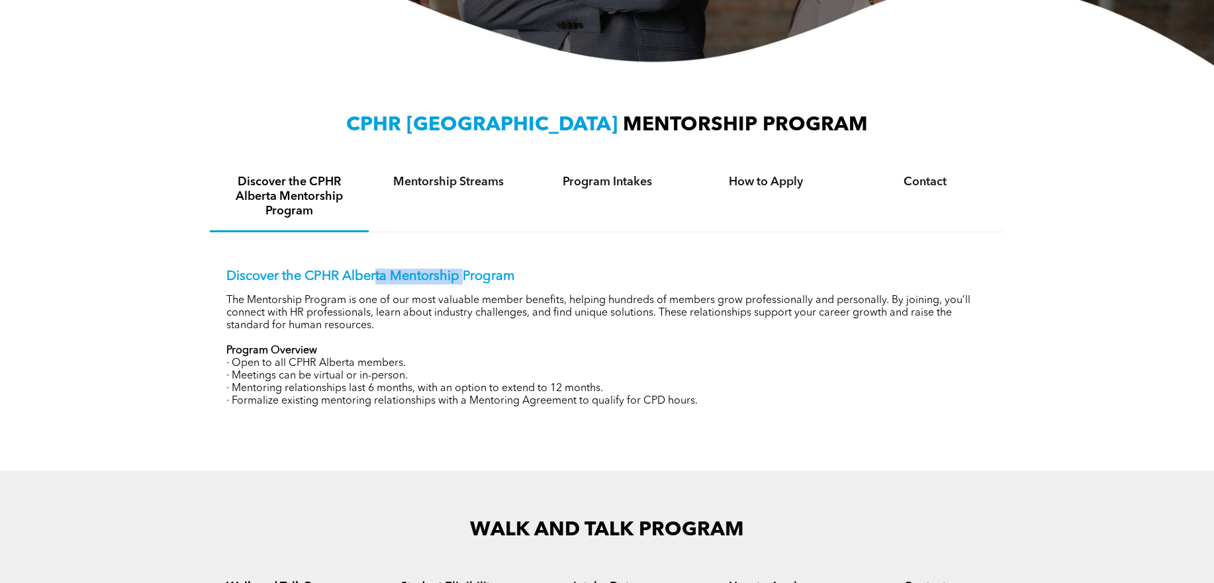
drag, startPoint x: 440, startPoint y: 257, endPoint x: 463, endPoint y: 256, distance: 23.2
click at [462, 256] on div "Discover the CPHR Alberta Mentorship Program The Mentorship Program is one of o…" at bounding box center [607, 328] width 794 height 192
drag, startPoint x: 463, startPoint y: 256, endPoint x: 463, endPoint y: 190, distance: 66.2
click at [463, 190] on div "Mentorship Streams" at bounding box center [448, 198] width 159 height 70
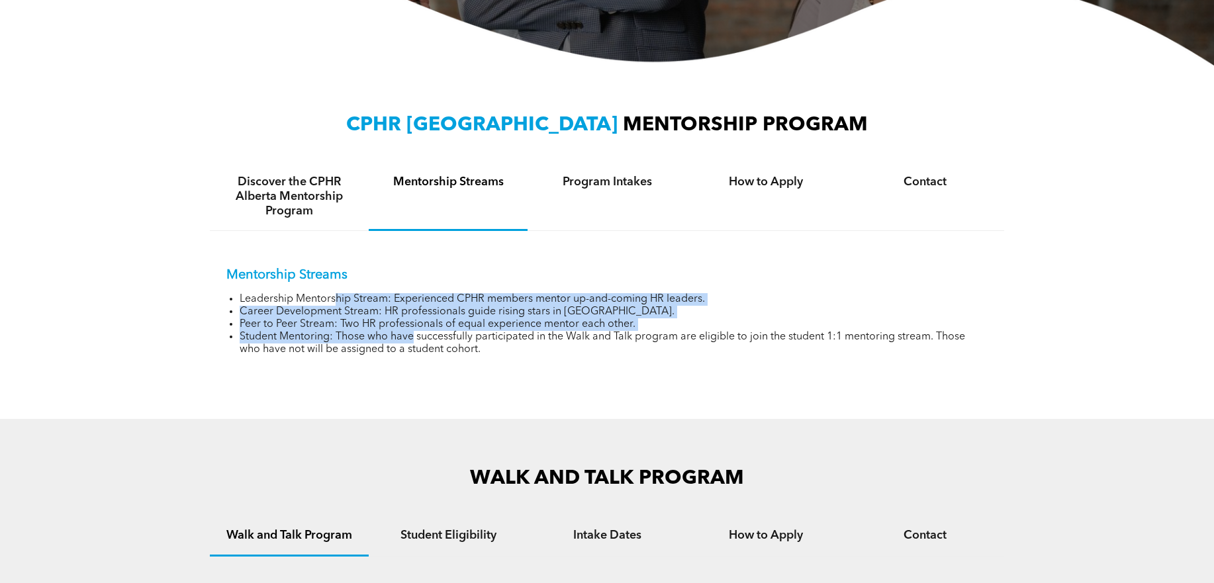
drag, startPoint x: 338, startPoint y: 300, endPoint x: 412, endPoint y: 331, distance: 81.0
click at [412, 331] on ul "Leadership Mentorship Stream: Experienced CPHR members mentor up-and-coming HR …" at bounding box center [606, 324] width 761 height 63
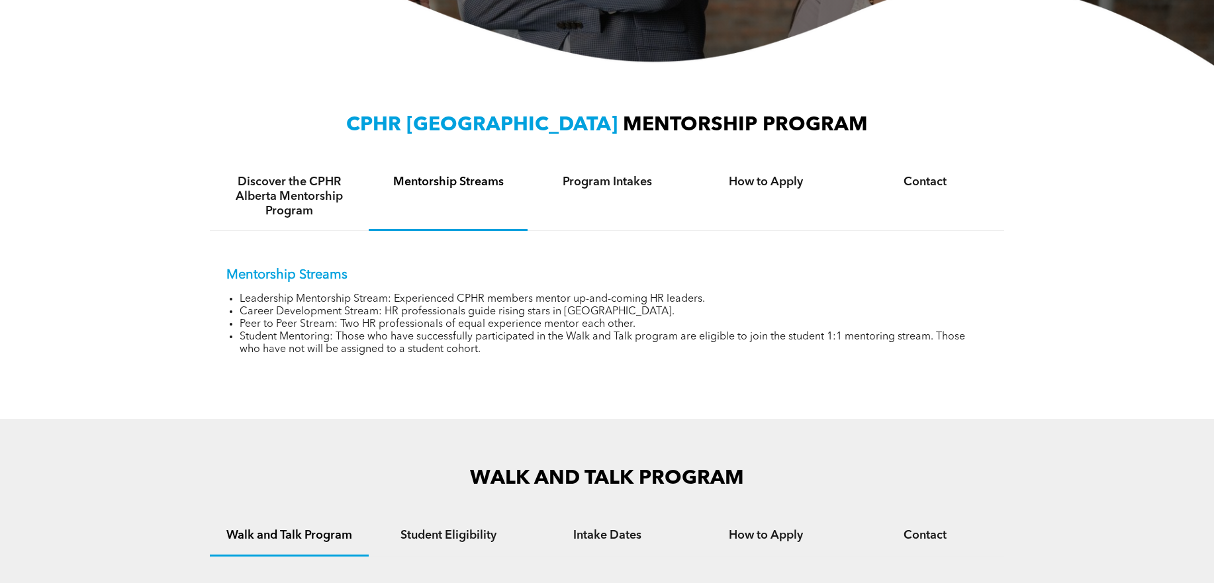
drag, startPoint x: 412, startPoint y: 331, endPoint x: 444, endPoint y: 367, distance: 47.4
click at [444, 367] on div "Mentorship Streams Leadership Mentorship Stream: Experienced CPHR members mento…" at bounding box center [607, 302] width 794 height 142
click at [590, 181] on h4 "Program Intakes" at bounding box center [607, 182] width 135 height 15
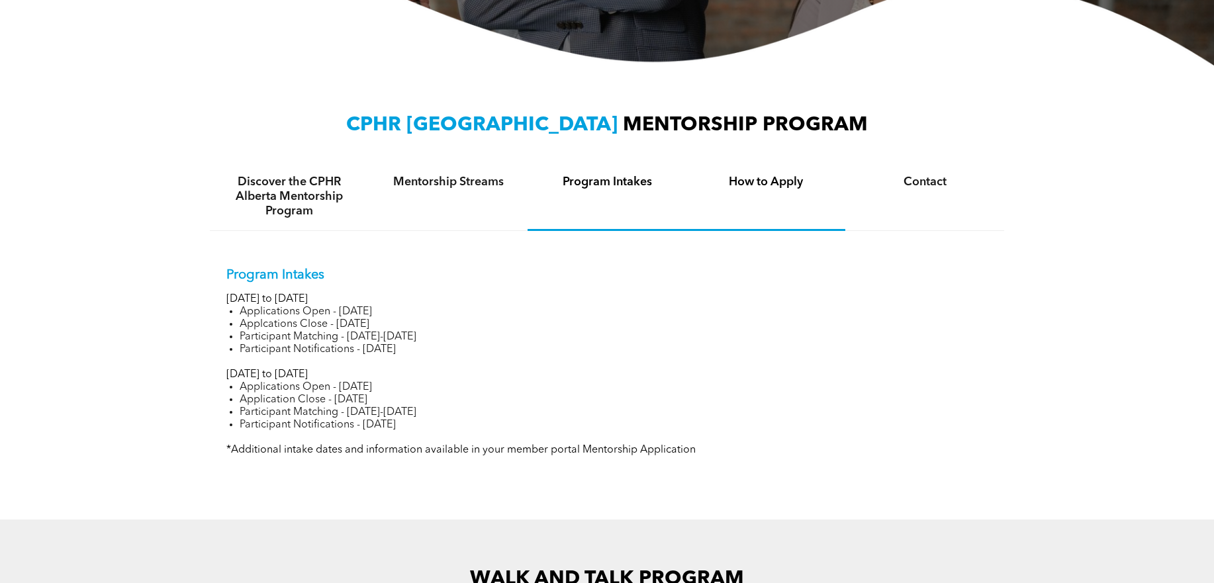
click at [751, 183] on h4 "How to Apply" at bounding box center [765, 182] width 135 height 15
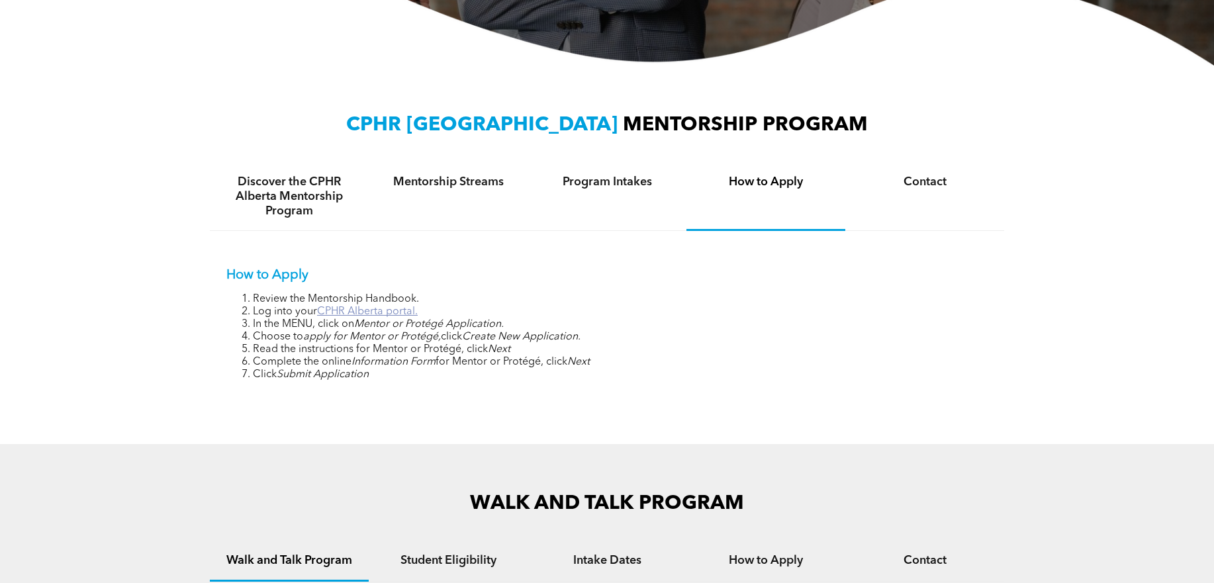
click at [379, 311] on link "CPHR Alberta portal." at bounding box center [367, 312] width 101 height 11
